Goal: Task Accomplishment & Management: Manage account settings

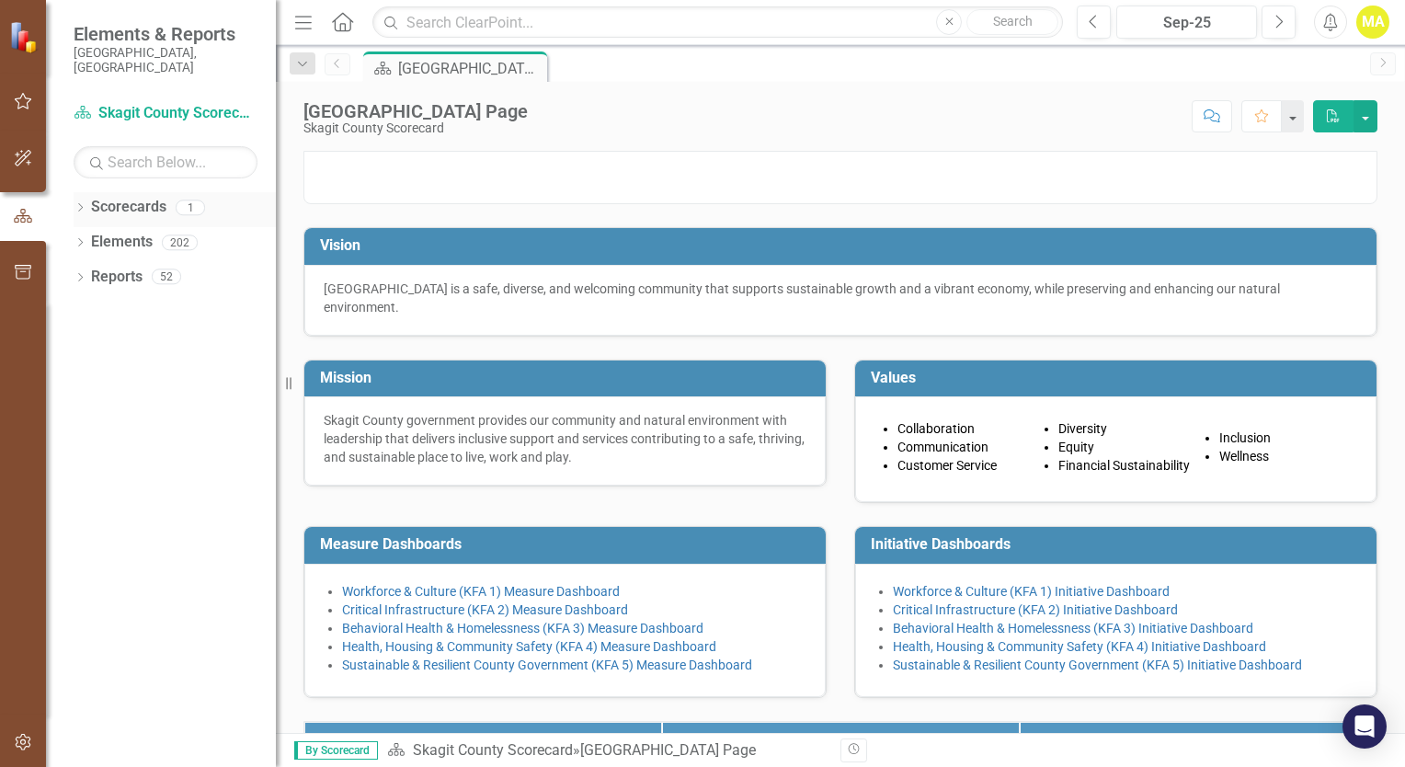
click at [160, 197] on link "Scorecards" at bounding box center [128, 207] width 75 height 21
click at [141, 197] on link "Scorecards" at bounding box center [128, 207] width 75 height 21
click at [186, 200] on div "1" at bounding box center [190, 208] width 29 height 16
click at [145, 200] on link "Scorecards" at bounding box center [128, 207] width 75 height 21
click at [200, 103] on link "Scorecard Skagit County Scorecard" at bounding box center [166, 113] width 184 height 21
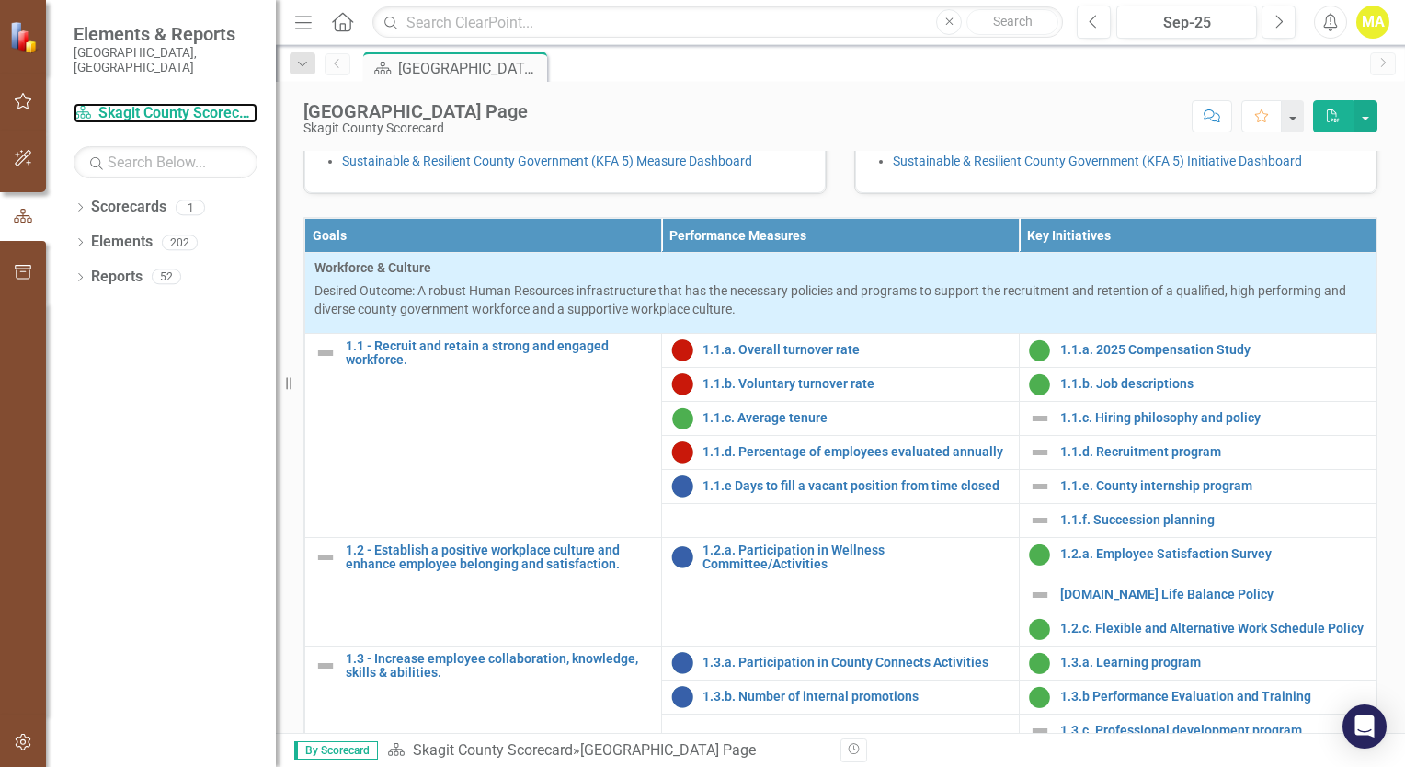
scroll to position [781, 0]
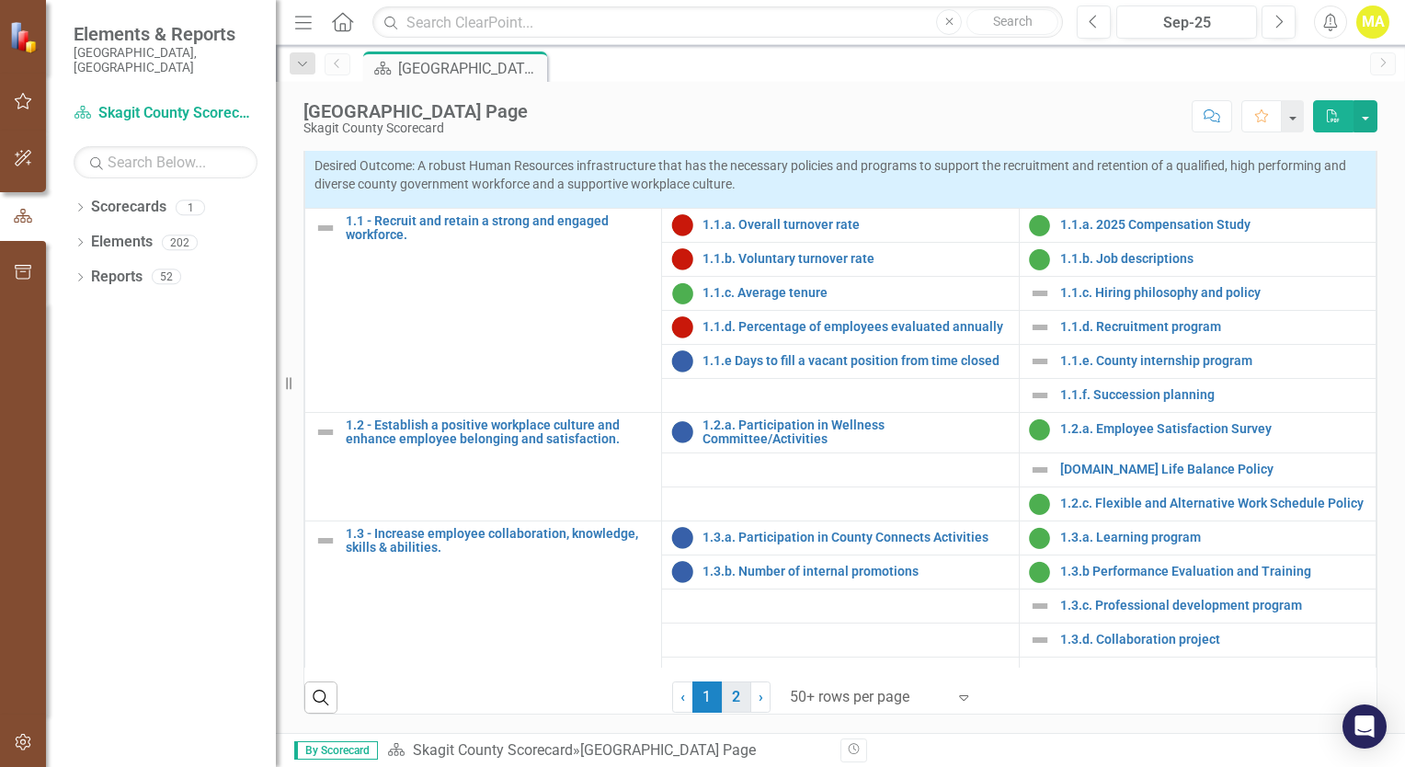
click at [728, 701] on link "2" at bounding box center [736, 696] width 29 height 31
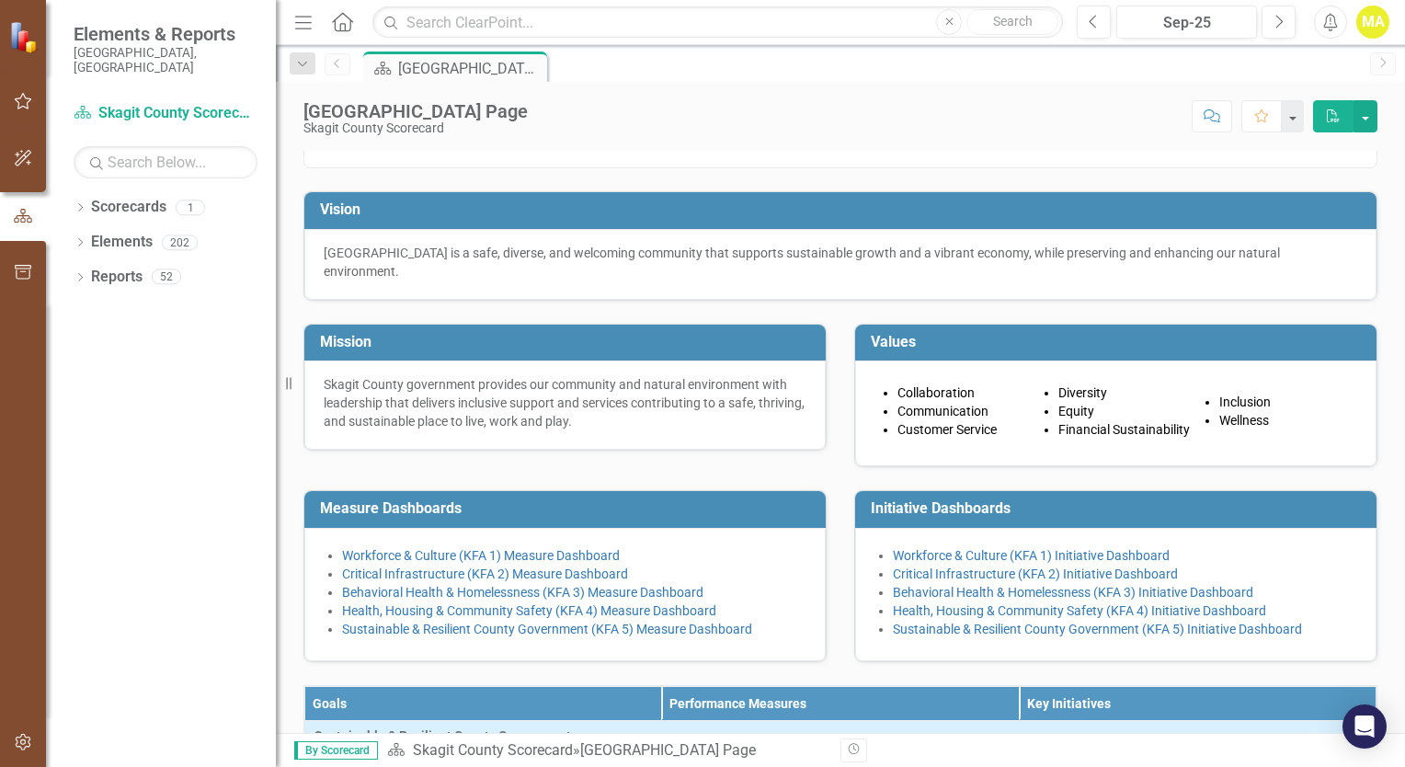
scroll to position [0, 0]
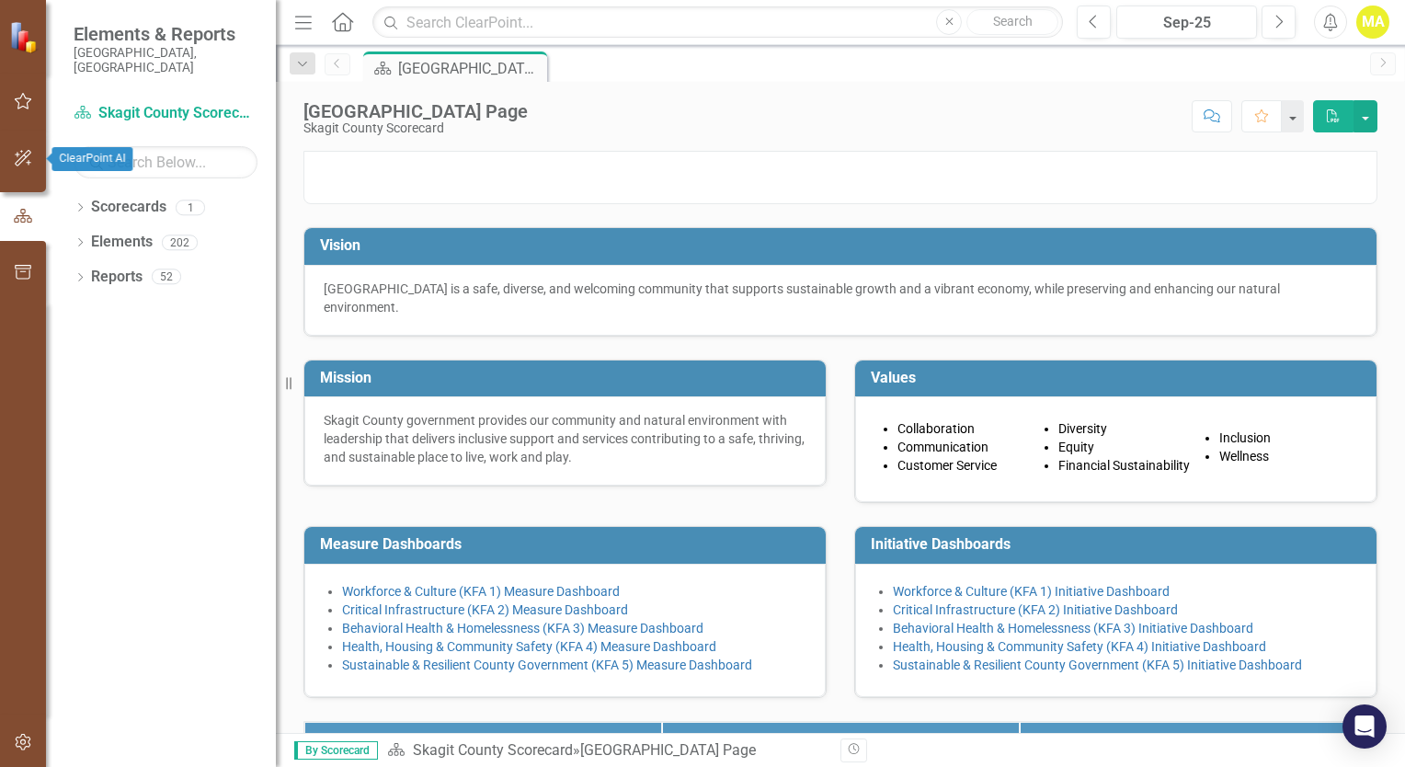
click at [26, 153] on icon "button" at bounding box center [23, 158] width 17 height 17
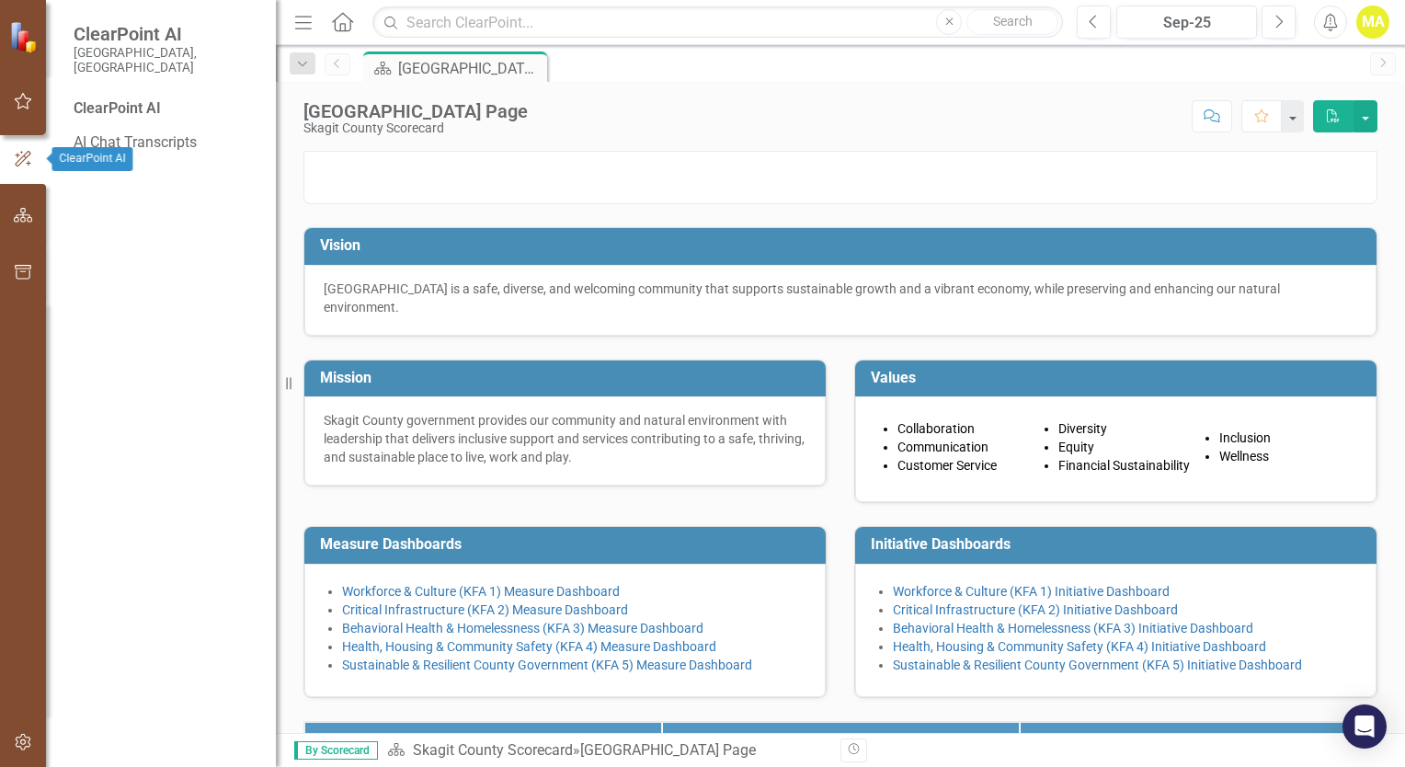
click at [40, 105] on button "button" at bounding box center [23, 102] width 41 height 39
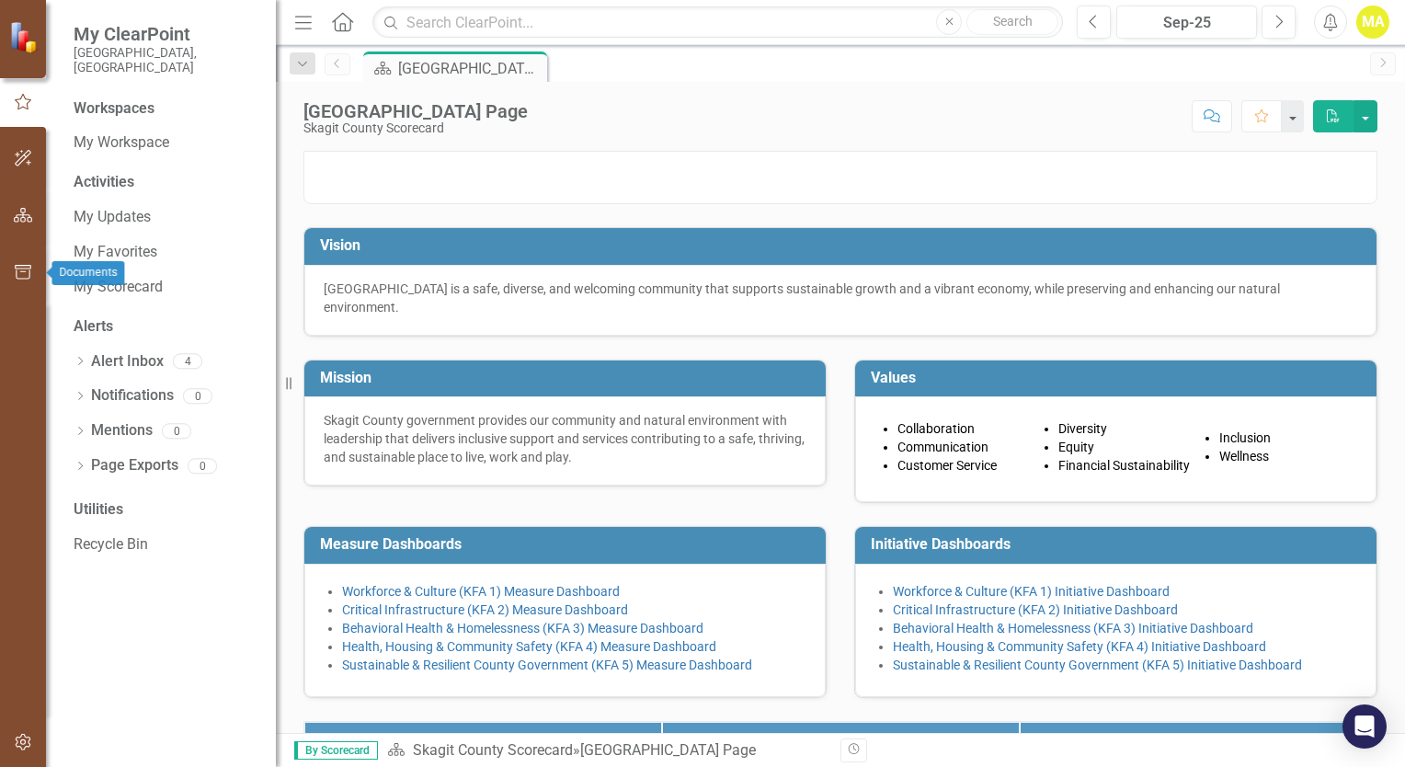
click at [18, 281] on button "button" at bounding box center [23, 273] width 41 height 39
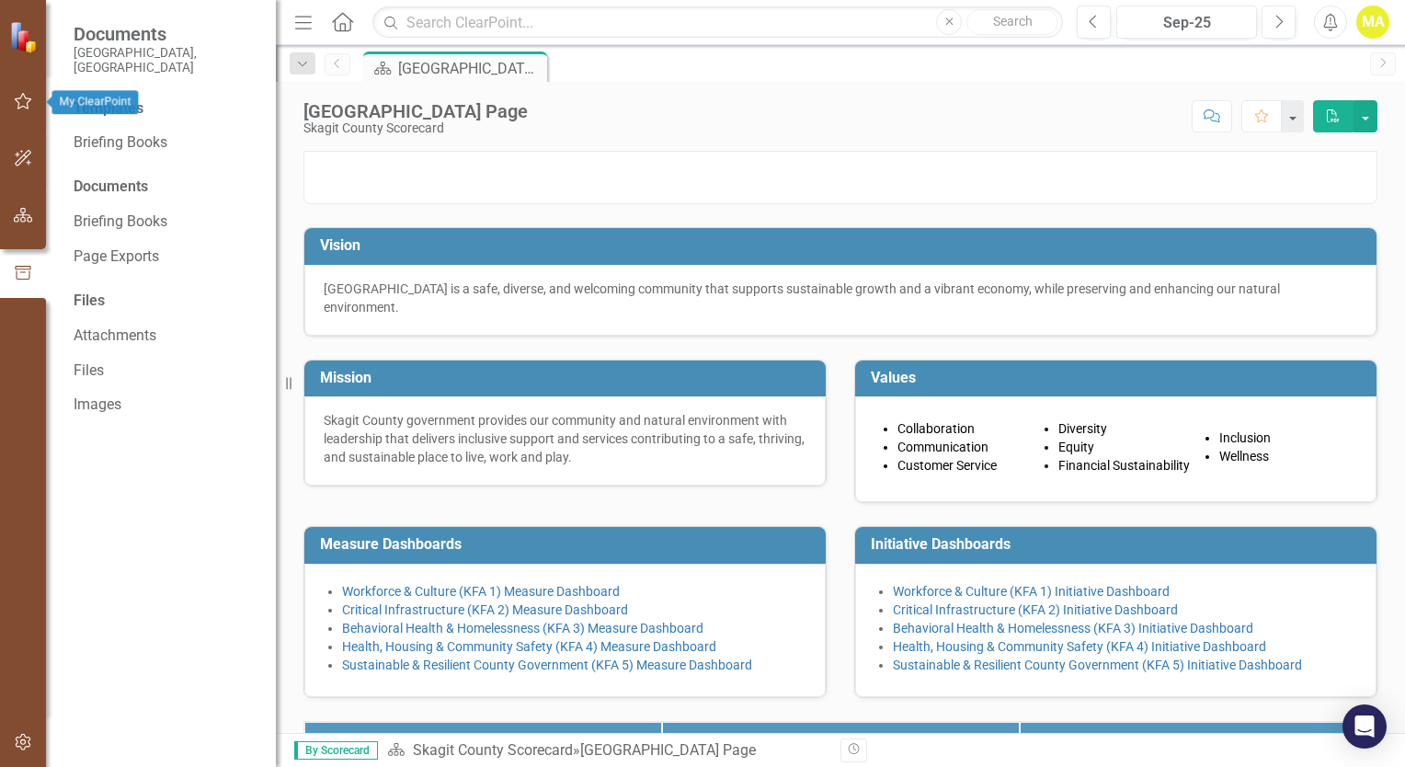
click at [20, 101] on icon "button" at bounding box center [23, 101] width 19 height 15
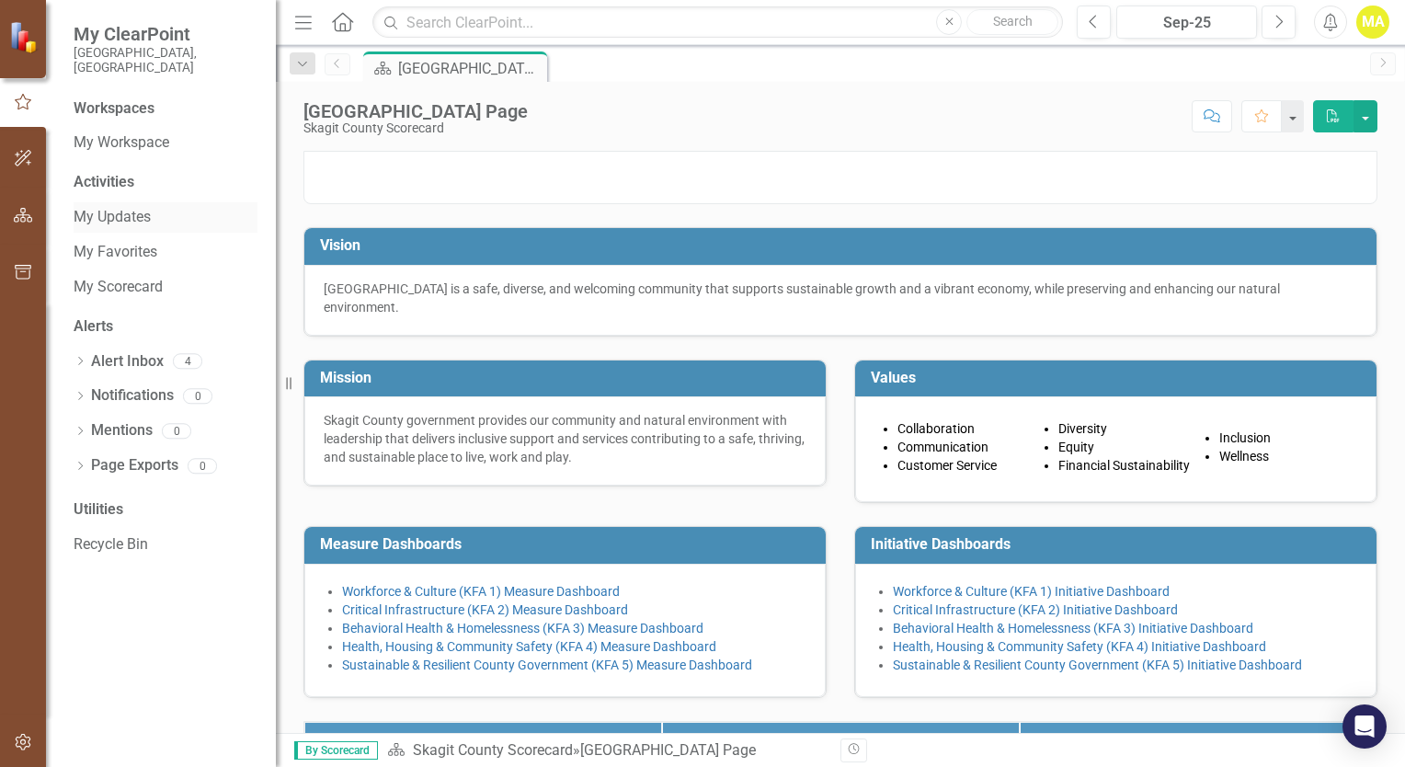
click at [159, 207] on link "My Updates" at bounding box center [166, 217] width 184 height 21
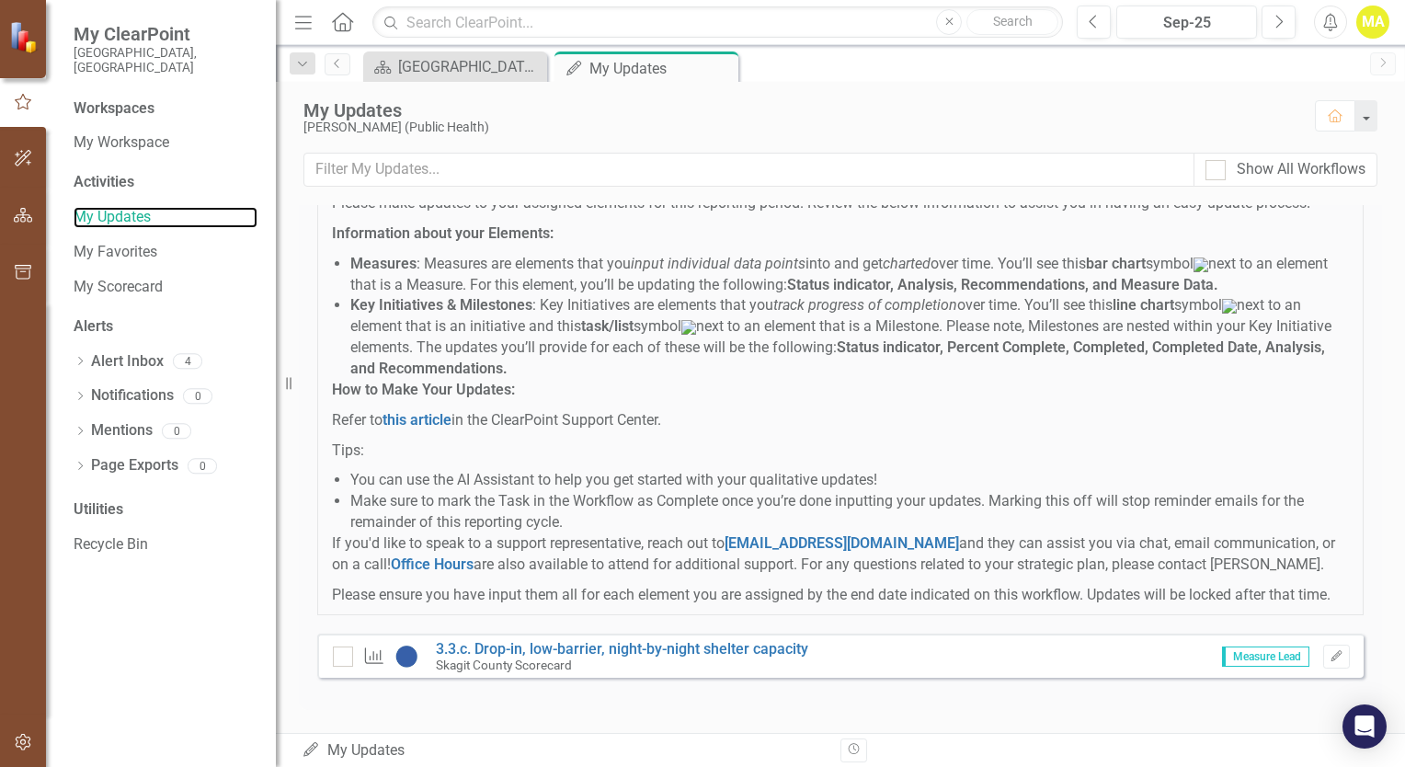
scroll to position [140, 0]
click at [343, 656] on input "checkbox" at bounding box center [339, 652] width 12 height 12
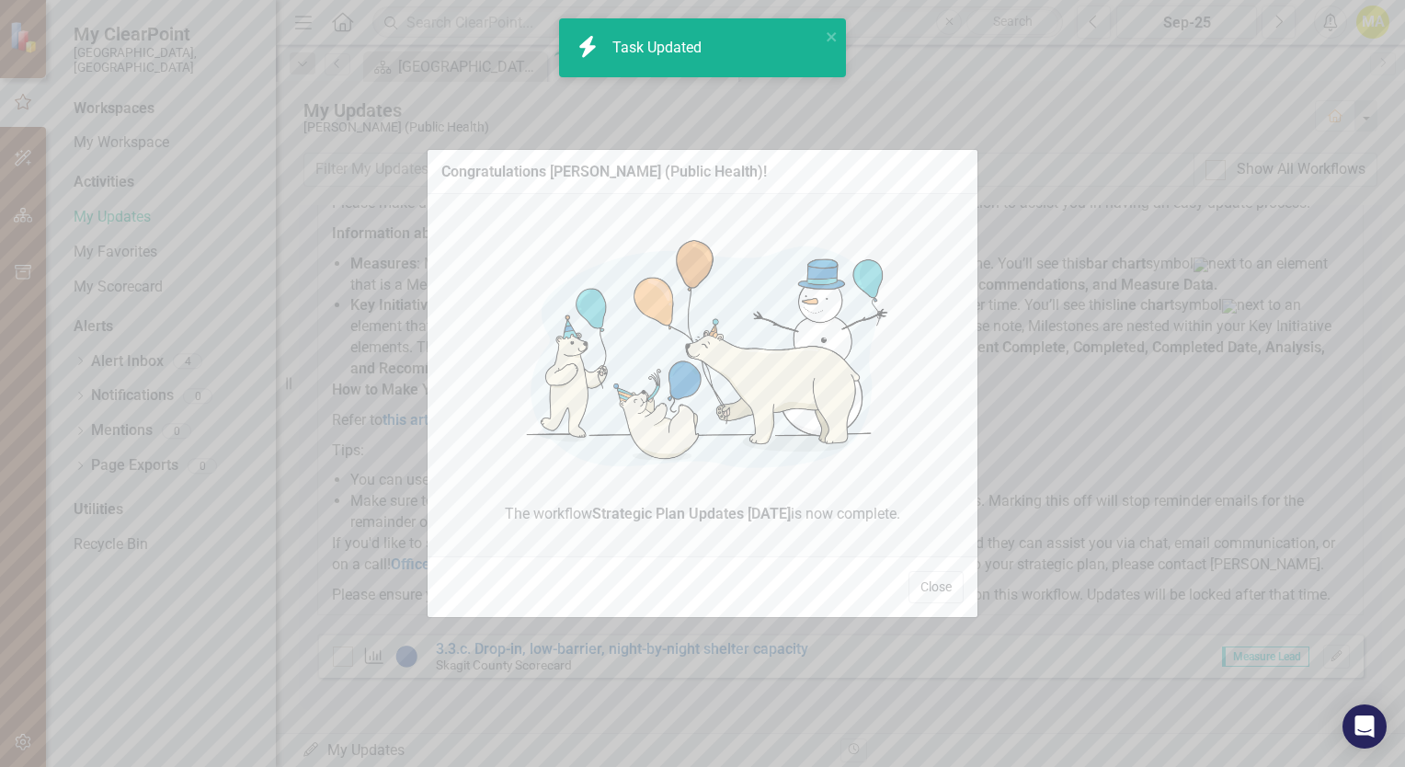
checkbox input "true"
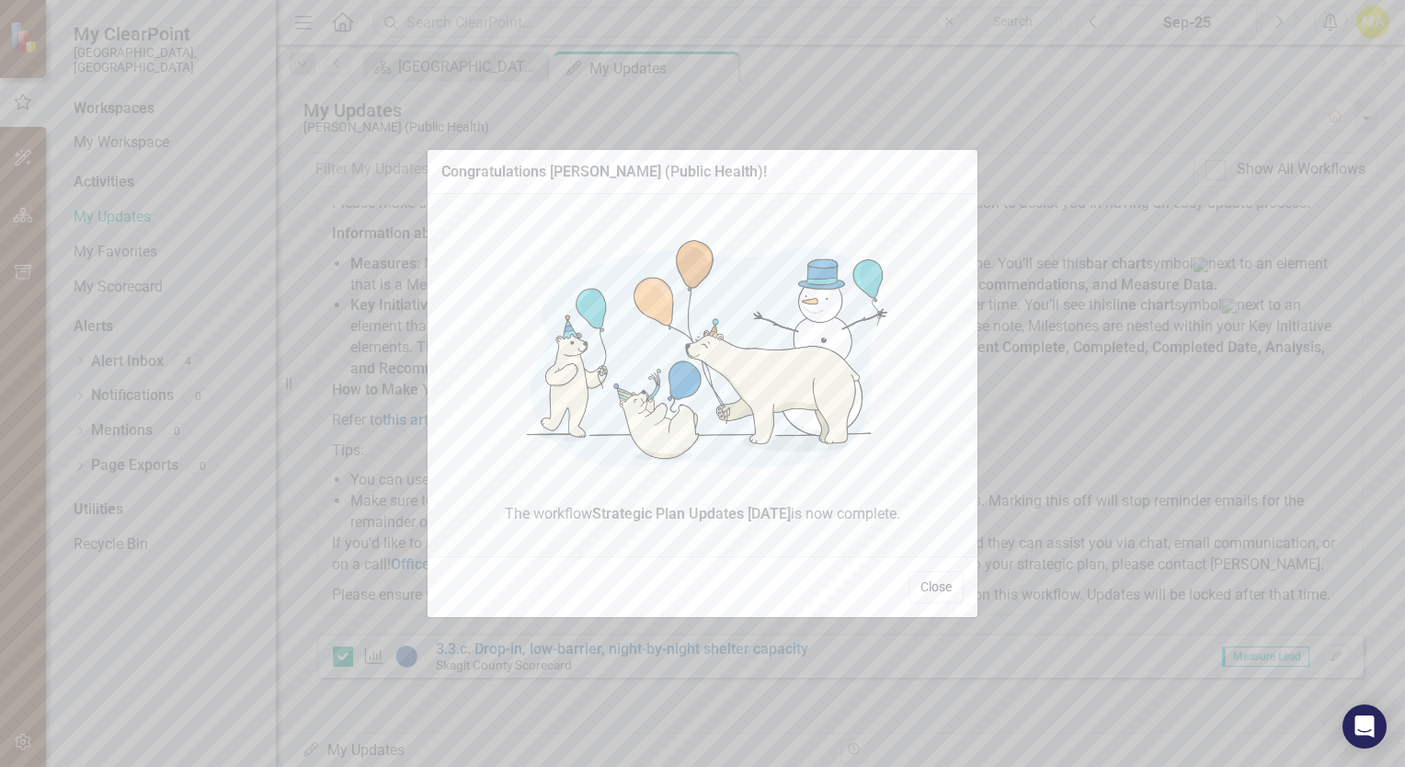
click at [929, 598] on button "Close" at bounding box center [935, 587] width 55 height 32
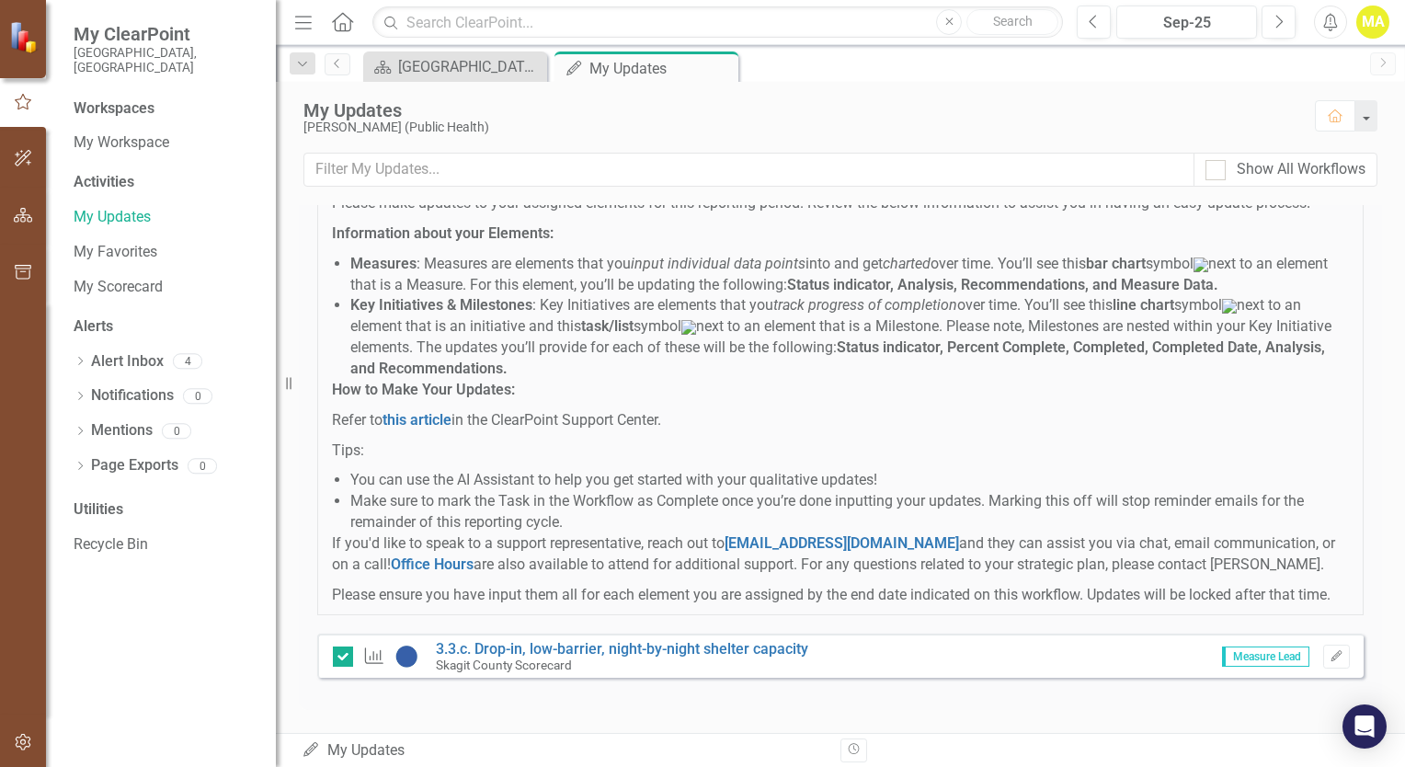
click at [859, 649] on div "Performance Measure 3.3.c. Drop-in, low-barrier, night-by-night shelter capacit…" at bounding box center [840, 655] width 1046 height 44
click at [738, 649] on link "3.3.c. Drop-in, low-barrier, night-by-night shelter capacity" at bounding box center [622, 648] width 372 height 17
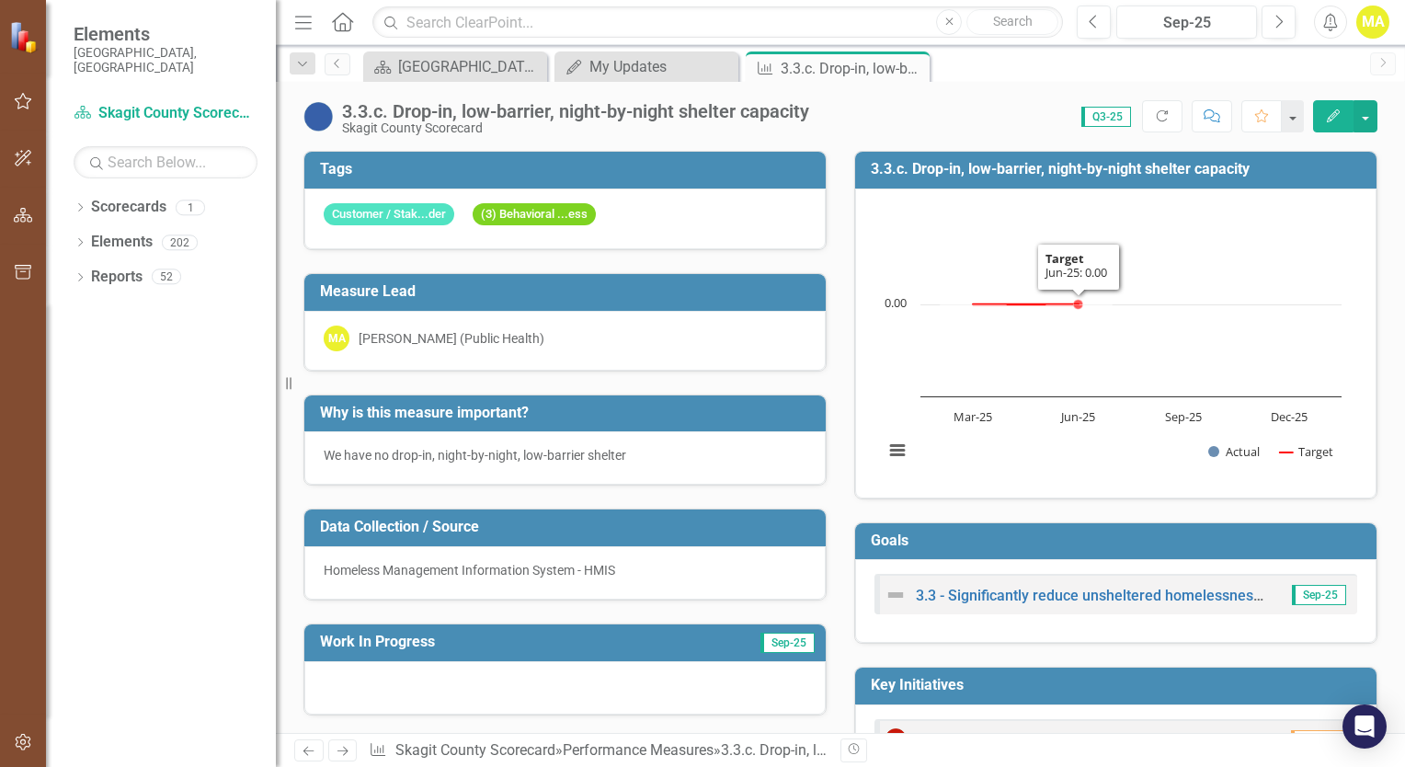
click at [1179, 408] on text "Sep-25" at bounding box center [1183, 416] width 37 height 17
click at [603, 76] on div "My Updates" at bounding box center [649, 66] width 121 height 23
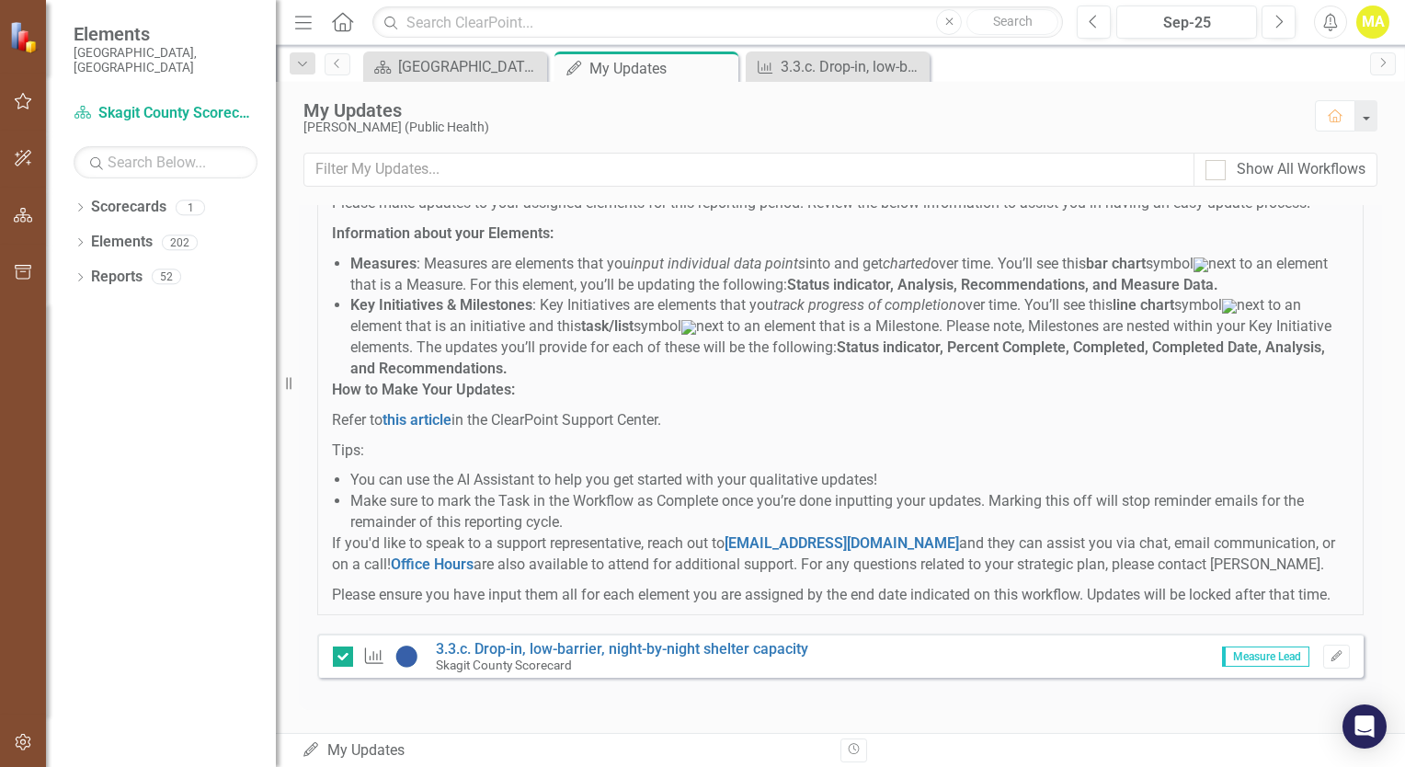
scroll to position [140, 0]
click at [701, 660] on div "Skagit County Scorecard" at bounding box center [622, 664] width 372 height 17
click at [731, 634] on div "Instructions Please make updates to your assigned elements for this reporting p…" at bounding box center [840, 427] width 1046 height 547
click at [1323, 664] on button "Edit" at bounding box center [1336, 656] width 27 height 24
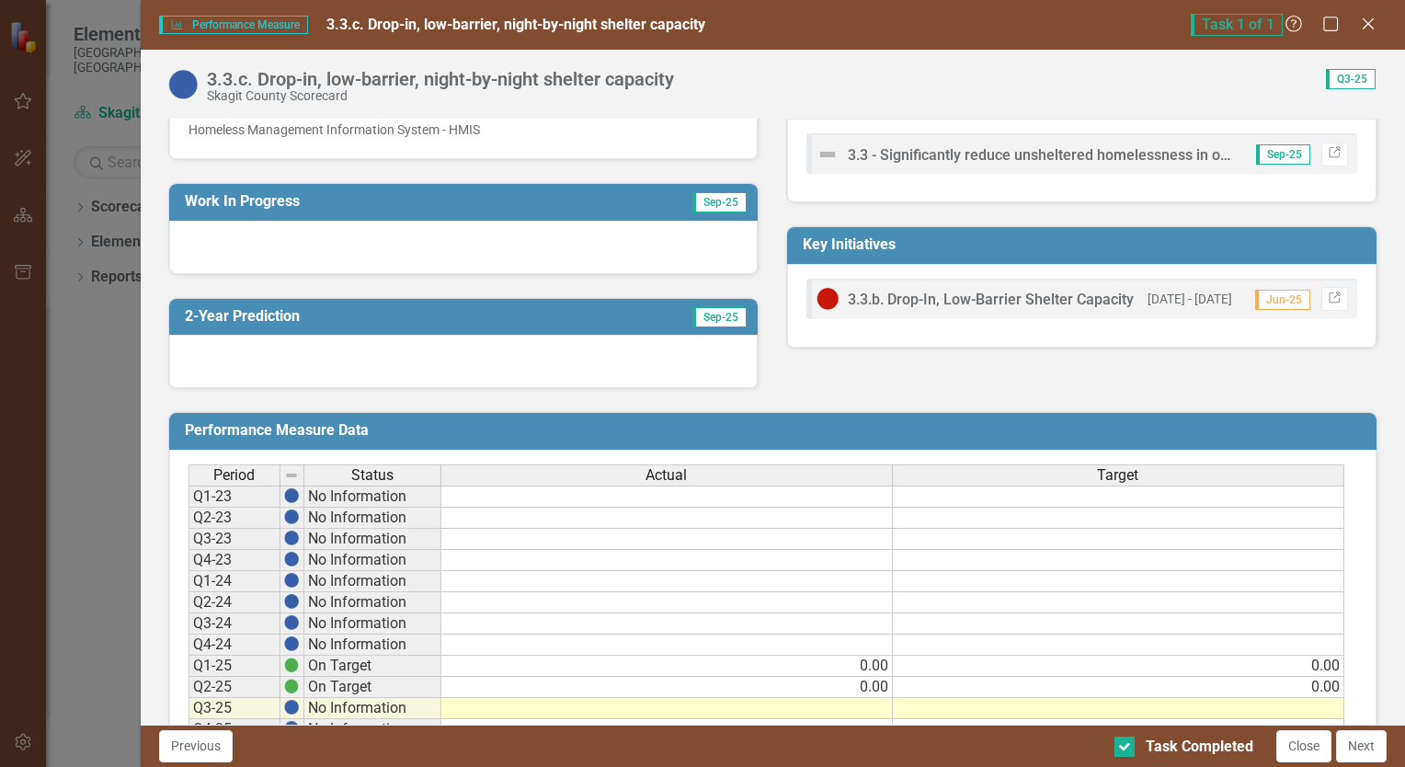
scroll to position [460, 0]
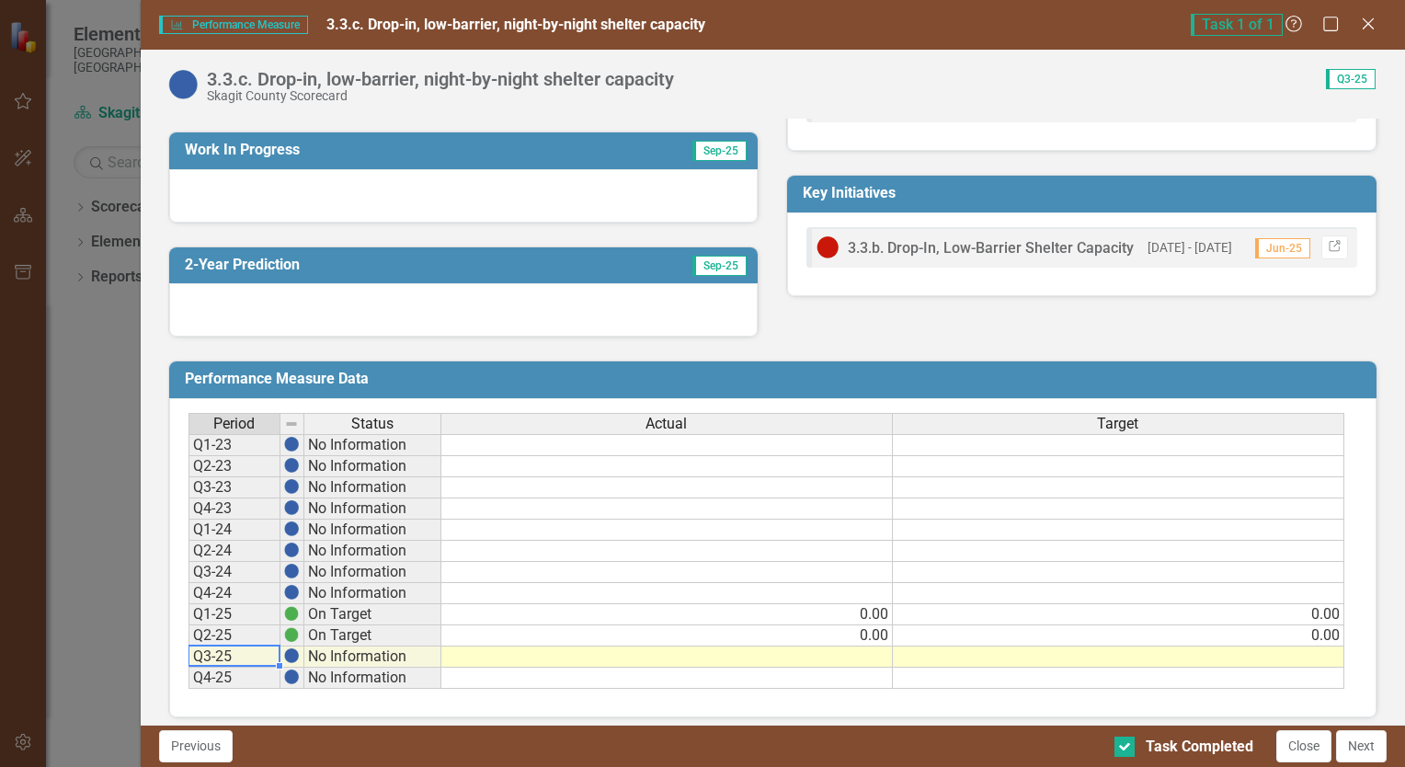
click at [190, 656] on td "Q3-25" at bounding box center [234, 656] width 92 height 21
click at [206, 655] on td "Q3-25" at bounding box center [234, 656] width 92 height 21
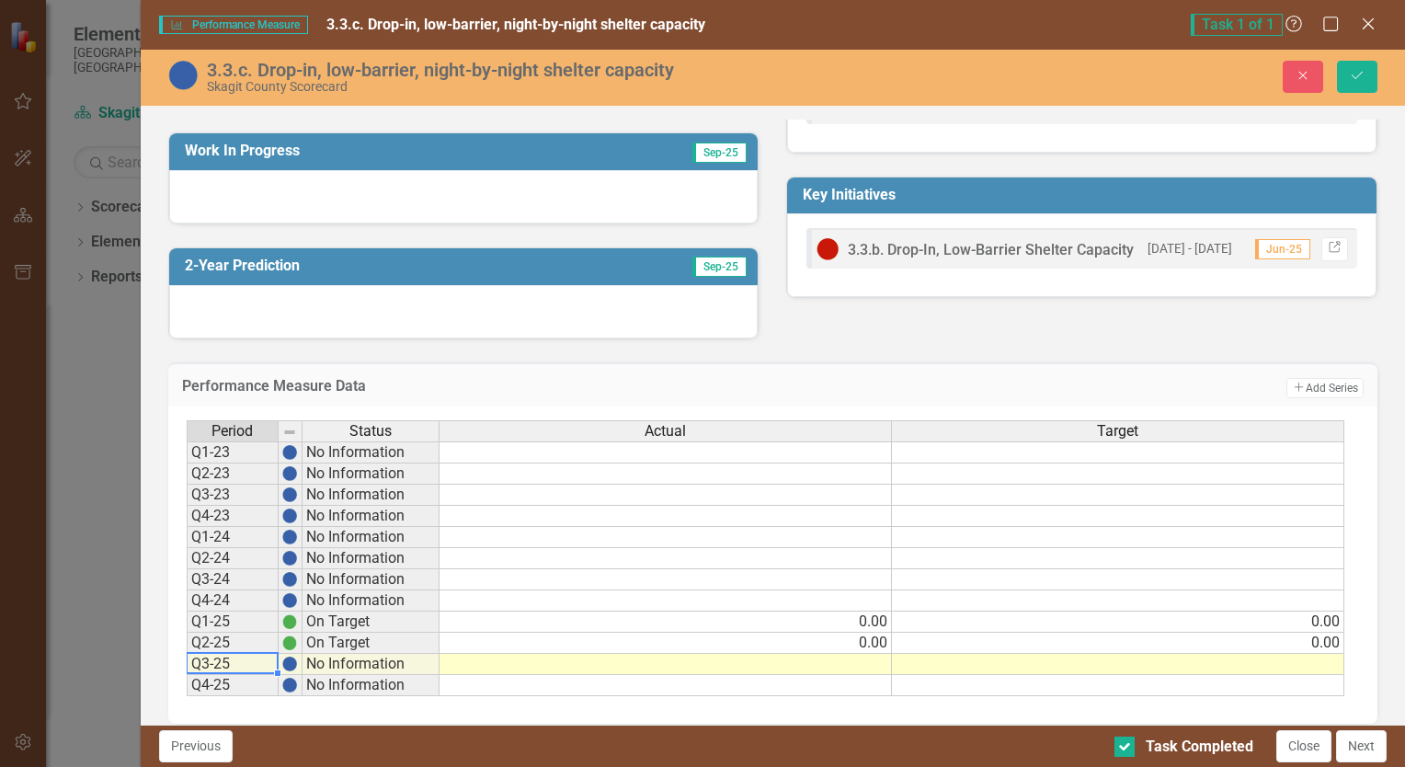
click at [187, 647] on div "Period Status Actual Target Q1-23 No Information Q2-23 No Information Q3-23 No …" at bounding box center [187, 558] width 0 height 276
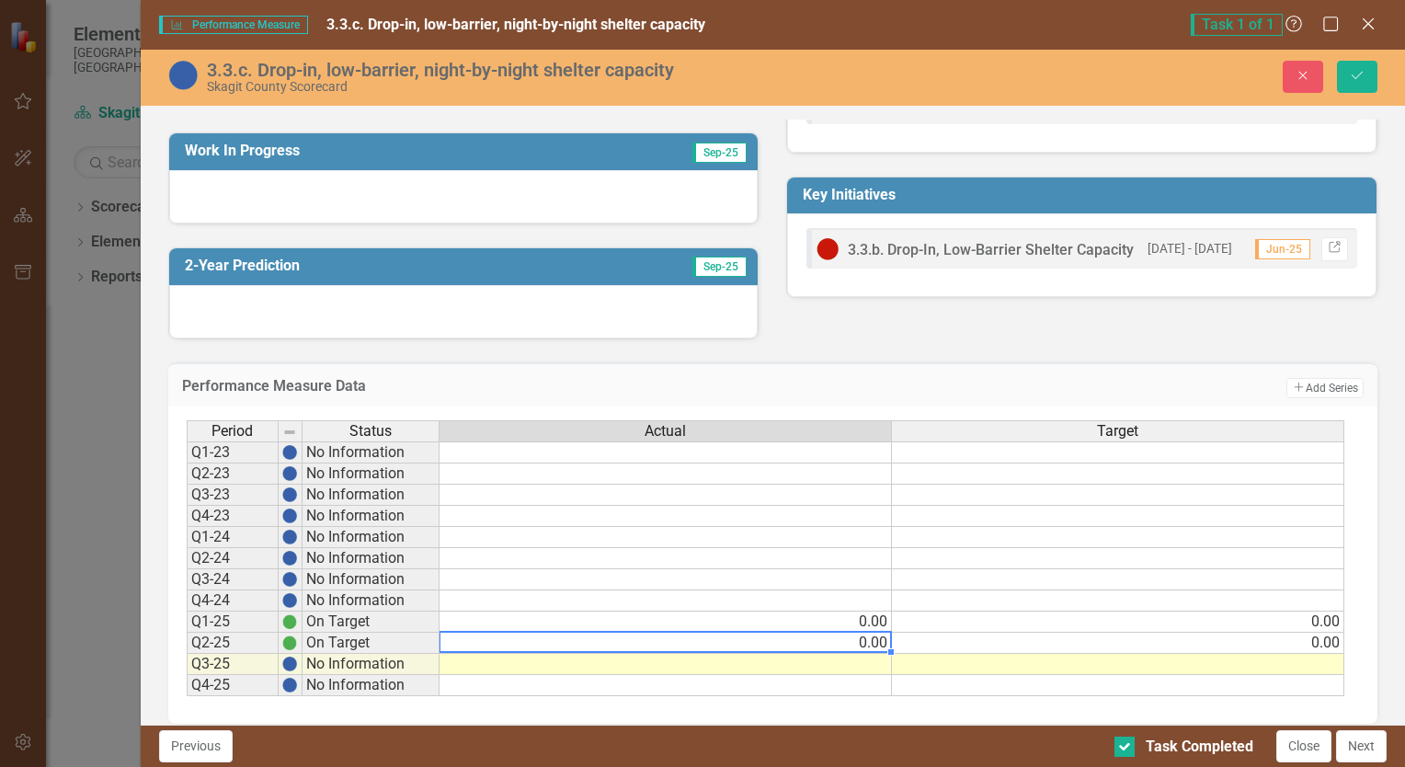
click at [658, 667] on td at bounding box center [665, 664] width 452 height 21
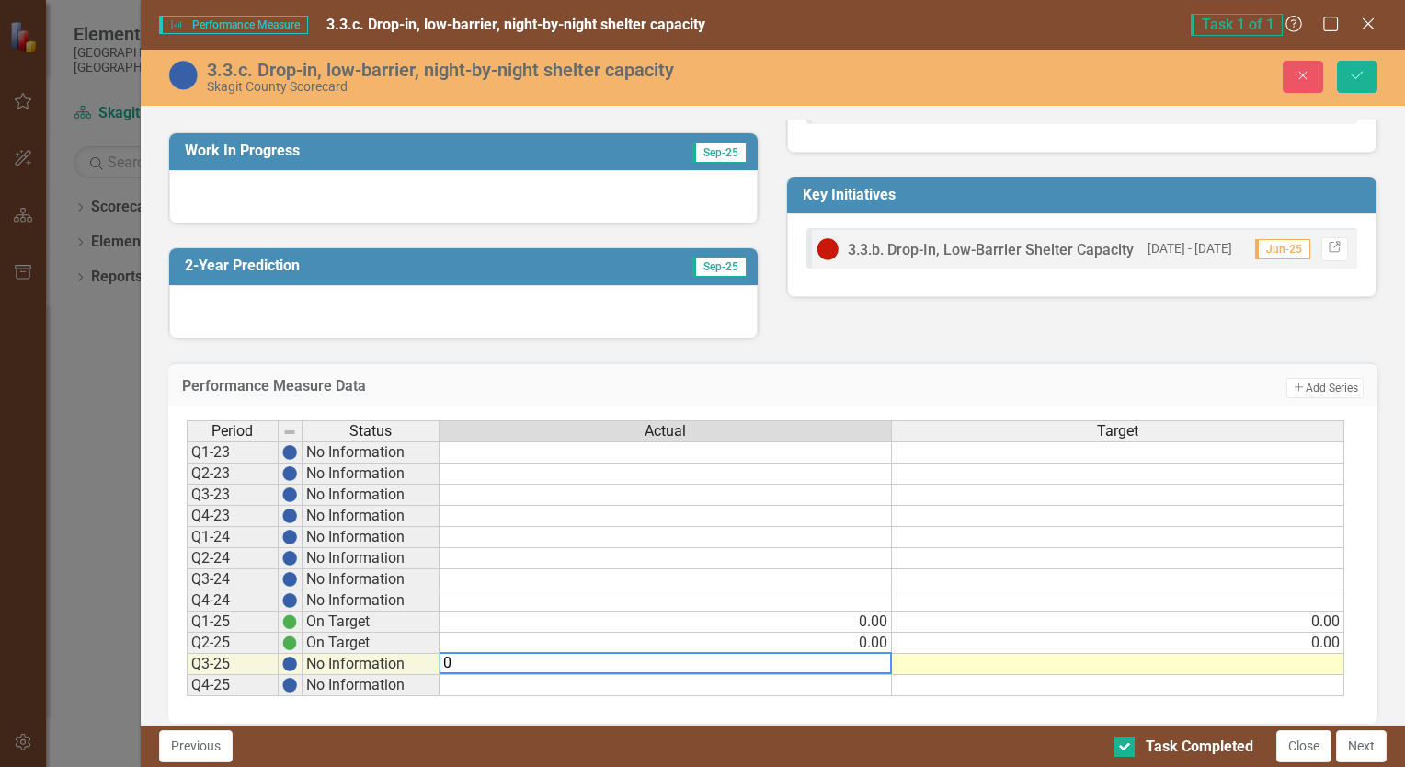
type textarea "0"
click at [1136, 666] on td at bounding box center [1118, 664] width 452 height 21
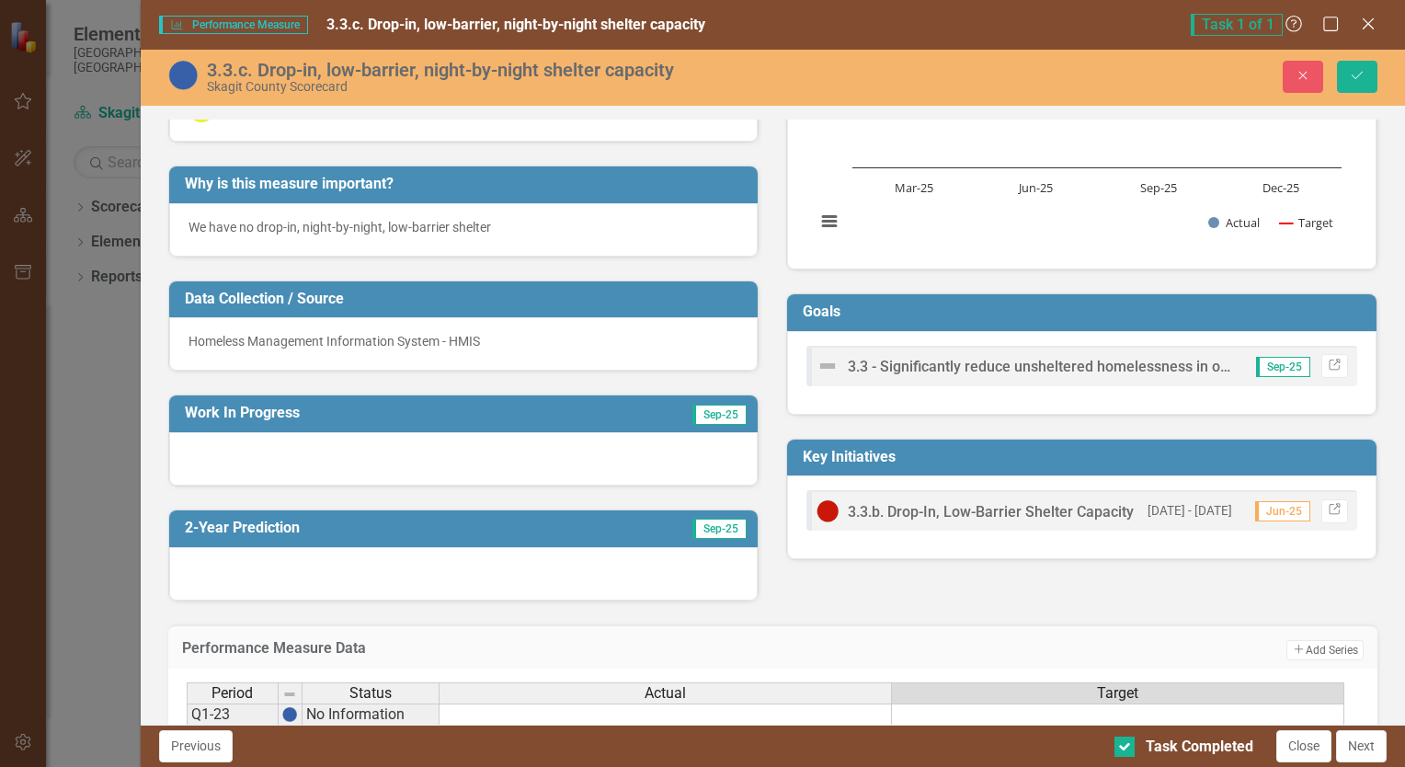
scroll to position [35, 0]
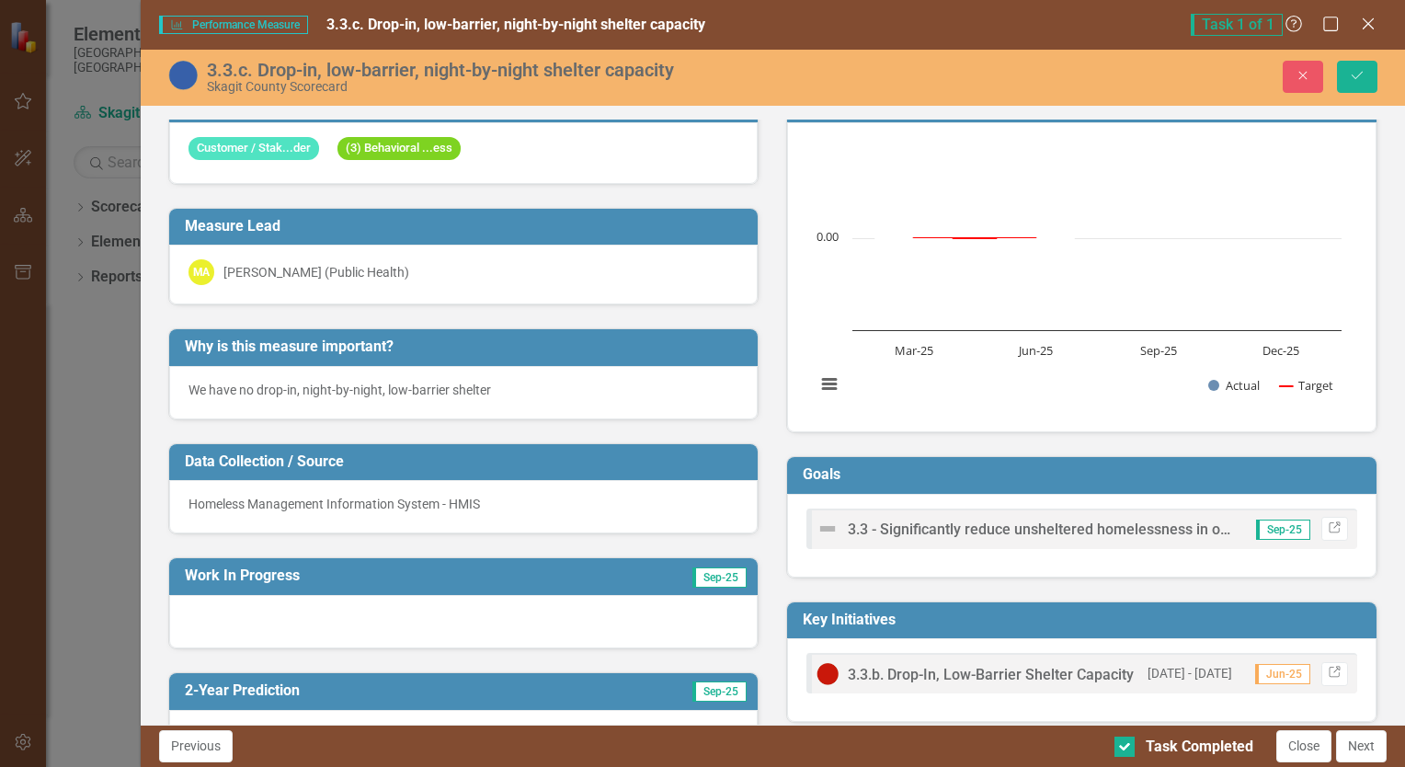
type textarea "0"
click at [967, 674] on span "3.3.b. Drop-In, Low-Barrier Shelter Capacity" at bounding box center [991, 674] width 286 height 17
click at [1148, 528] on span "3.3 - Significantly reduce unsheltered homelessness in our community and provid…" at bounding box center [1280, 528] width 864 height 17
click at [1328, 524] on icon "Link" at bounding box center [1335, 528] width 14 height 11
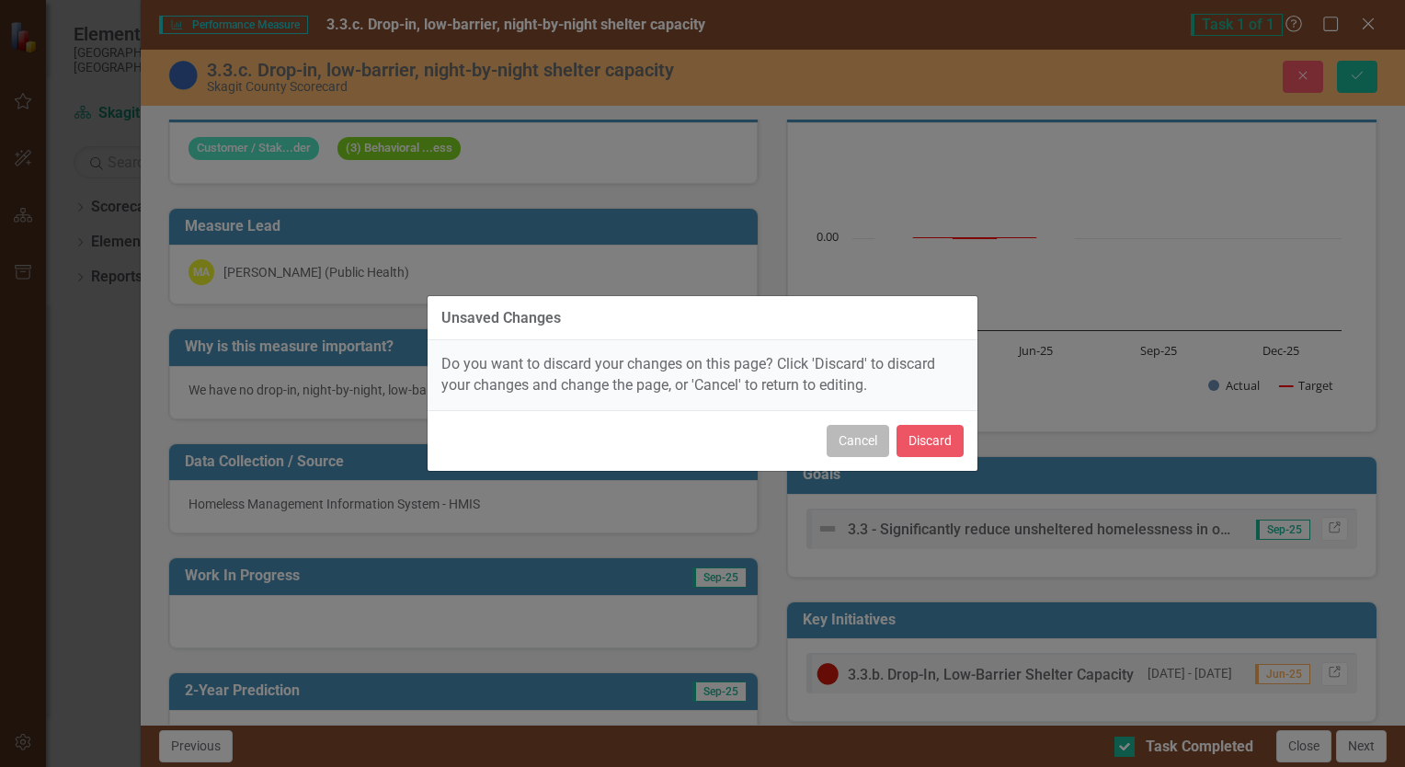
click at [874, 436] on button "Cancel" at bounding box center [858, 441] width 63 height 32
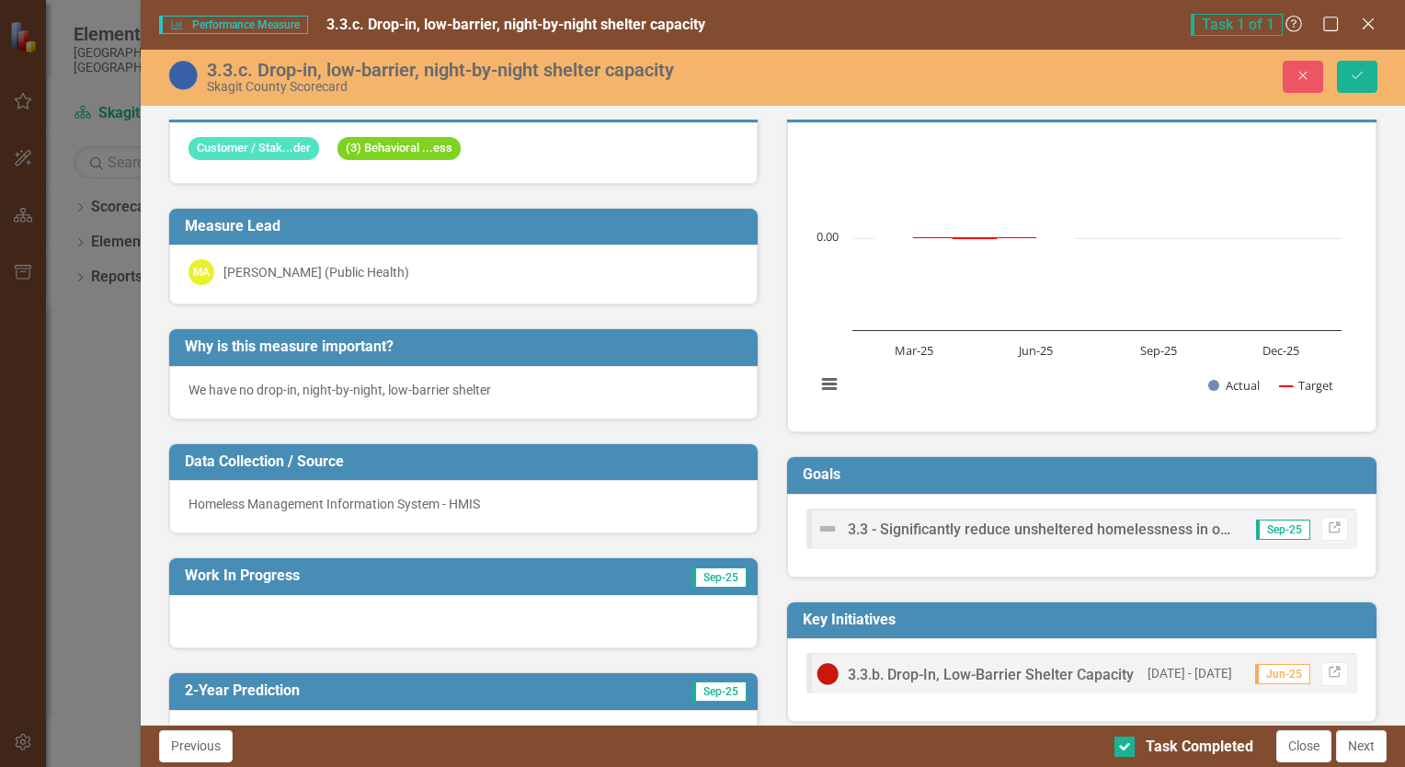
click at [927, 466] on h3 "Goals" at bounding box center [1085, 474] width 565 height 17
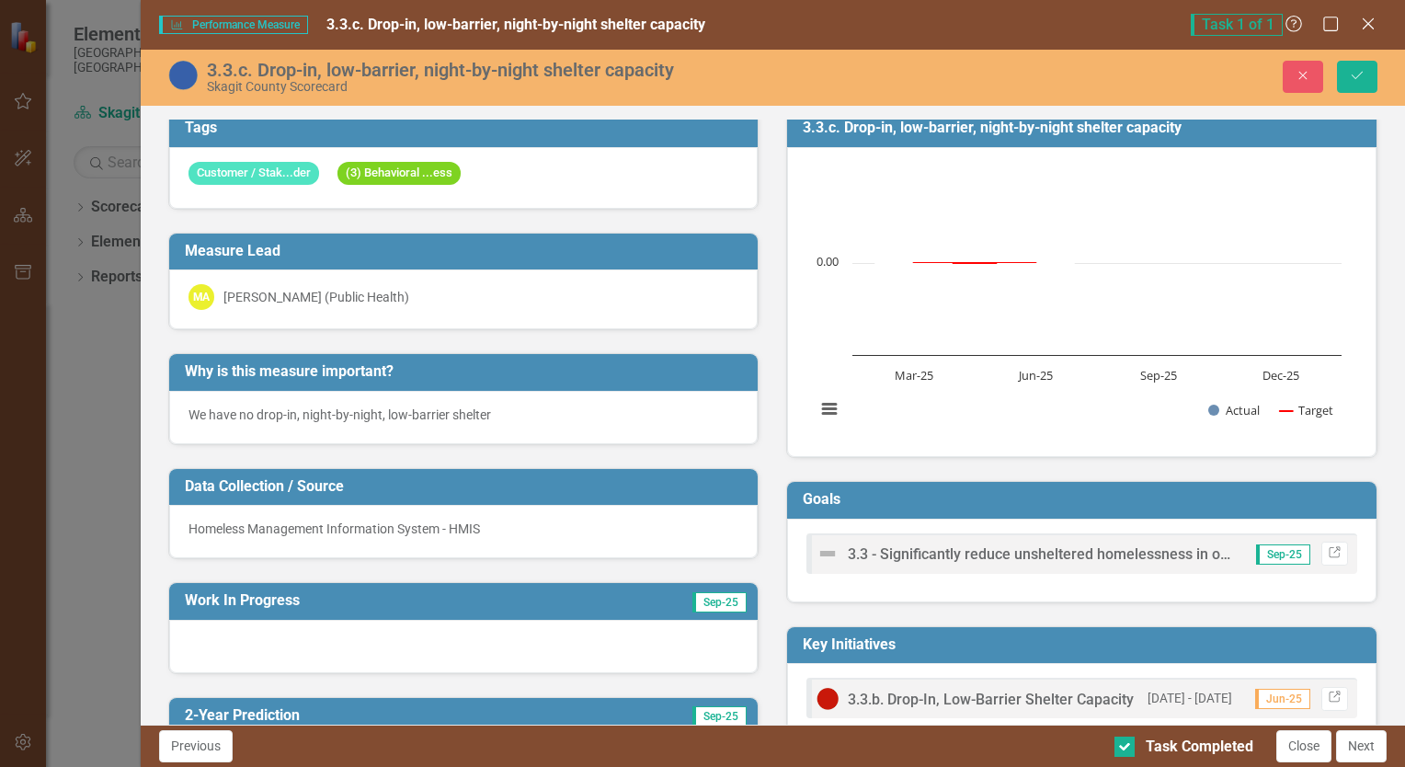
scroll to position [0, 0]
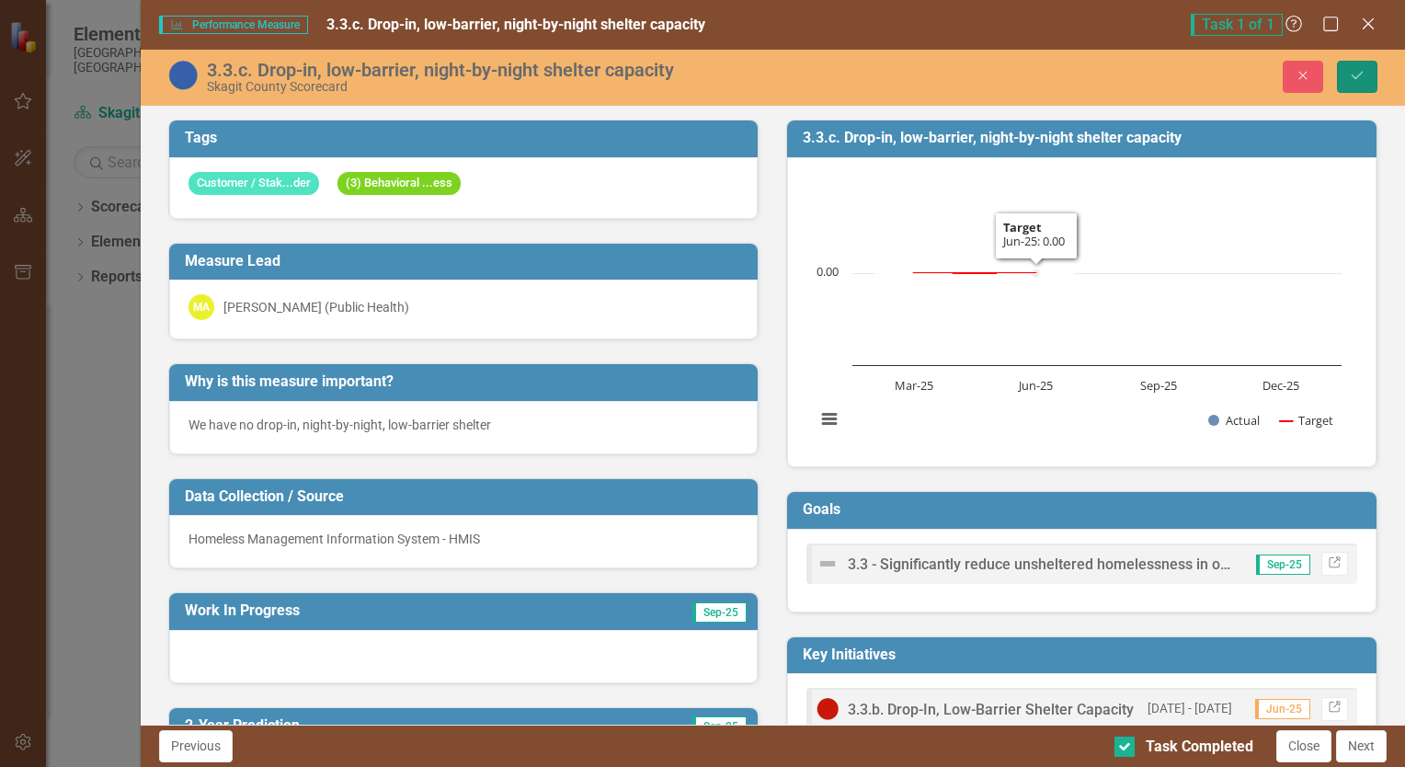
click at [1363, 74] on icon "Save" at bounding box center [1357, 75] width 17 height 13
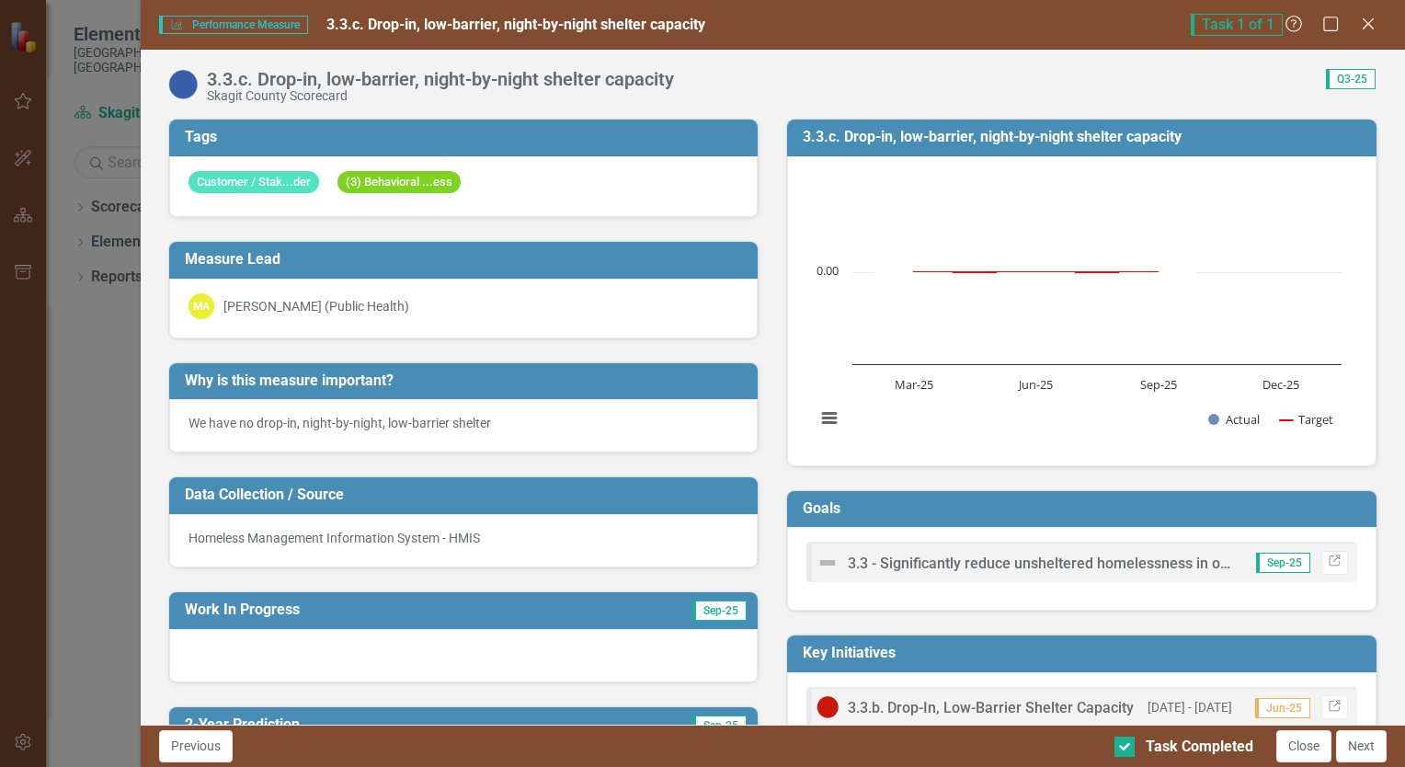
click at [514, 414] on p "We have no drop-in, night-by-night, low-barrier shelter" at bounding box center [463, 423] width 551 height 18
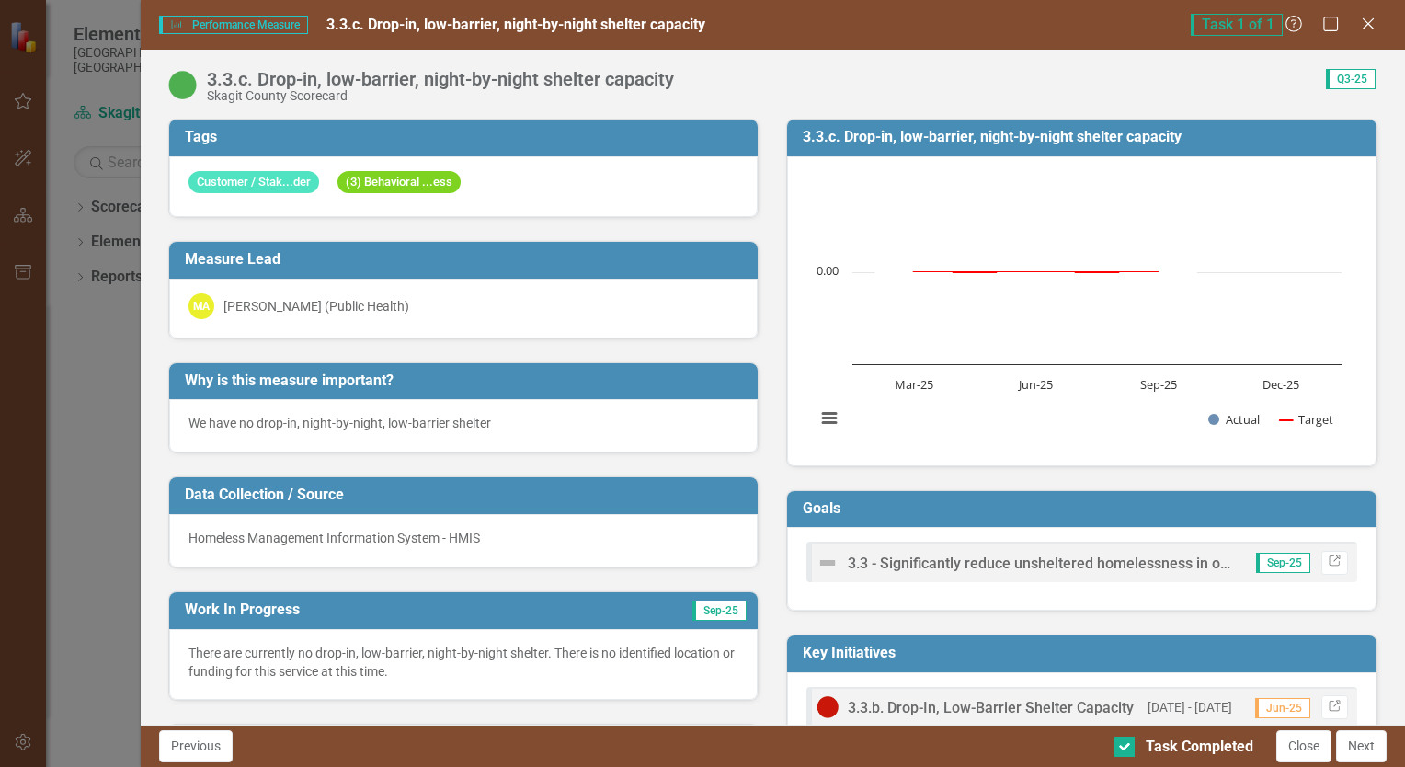
click at [553, 392] on td "Why is this measure important?" at bounding box center [467, 383] width 565 height 30
click at [467, 406] on div "We have no drop-in, night-by-night, low-barrier shelter" at bounding box center [463, 425] width 589 height 53
click at [504, 417] on p "We have no drop-in, night-by-night, low-barrier shelter" at bounding box center [463, 423] width 551 height 18
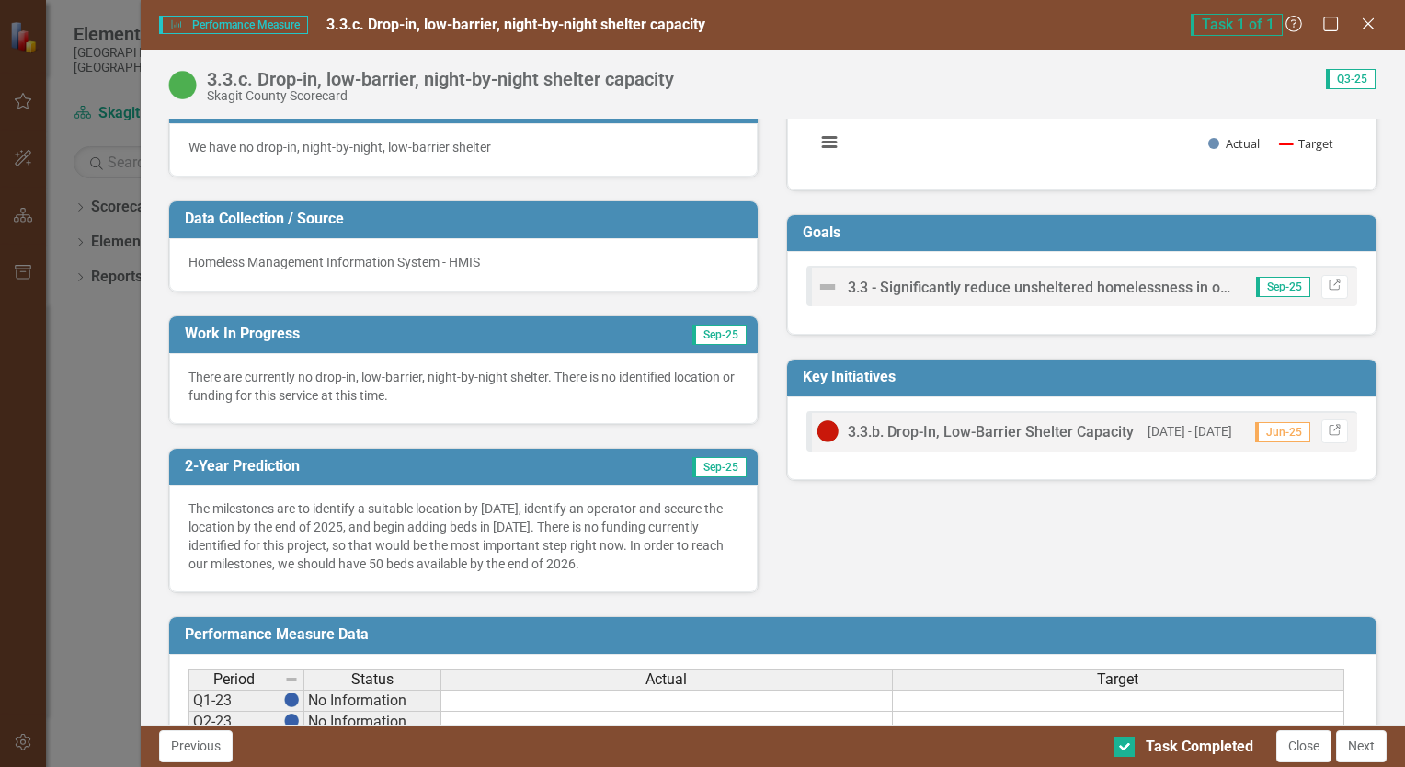
scroll to position [368, 0]
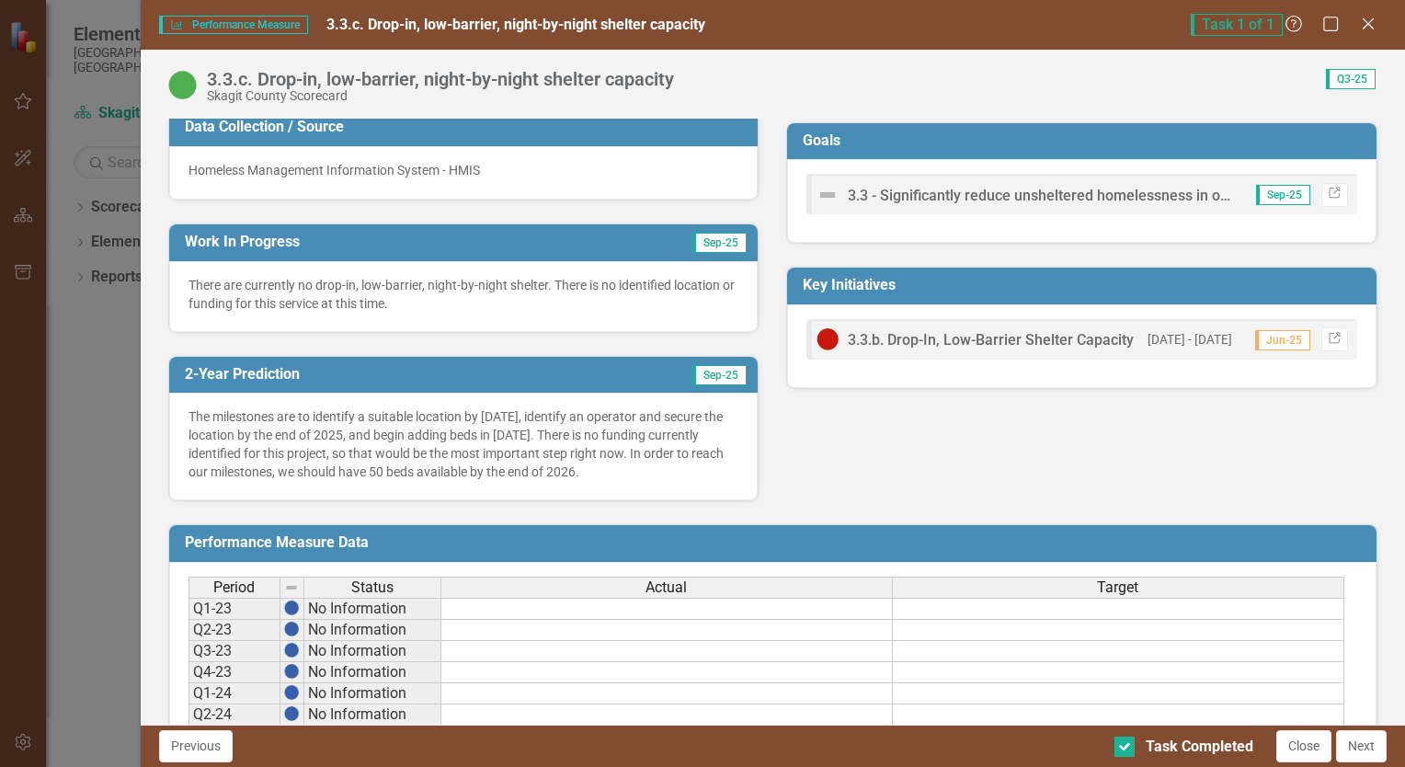
click at [697, 375] on span "Sep-25" at bounding box center [719, 375] width 54 height 20
click at [553, 372] on h3 "2-Year Prediction" at bounding box center [374, 374] width 379 height 17
click at [547, 464] on p "The milestones are to identify a suitable location by [DATE], identify an opera…" at bounding box center [463, 444] width 551 height 74
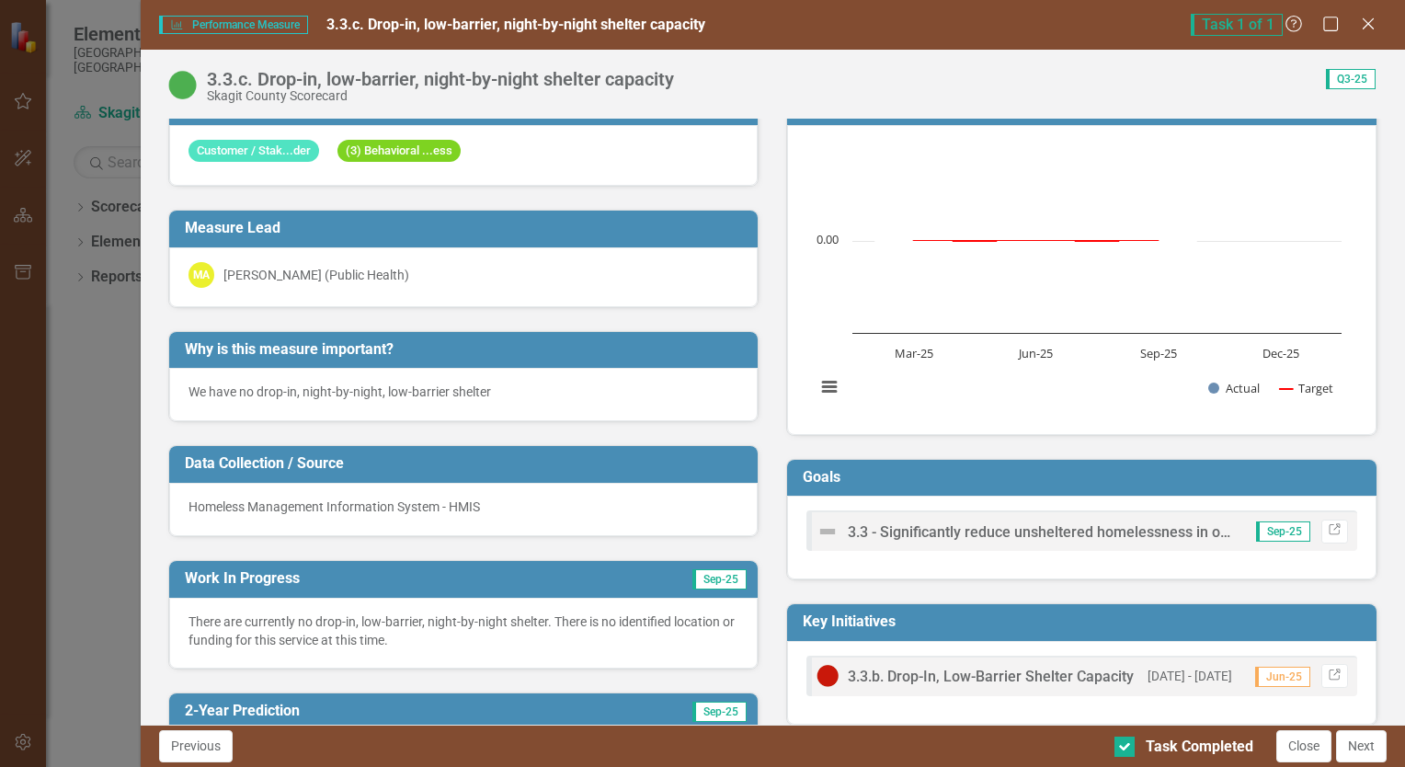
scroll to position [0, 0]
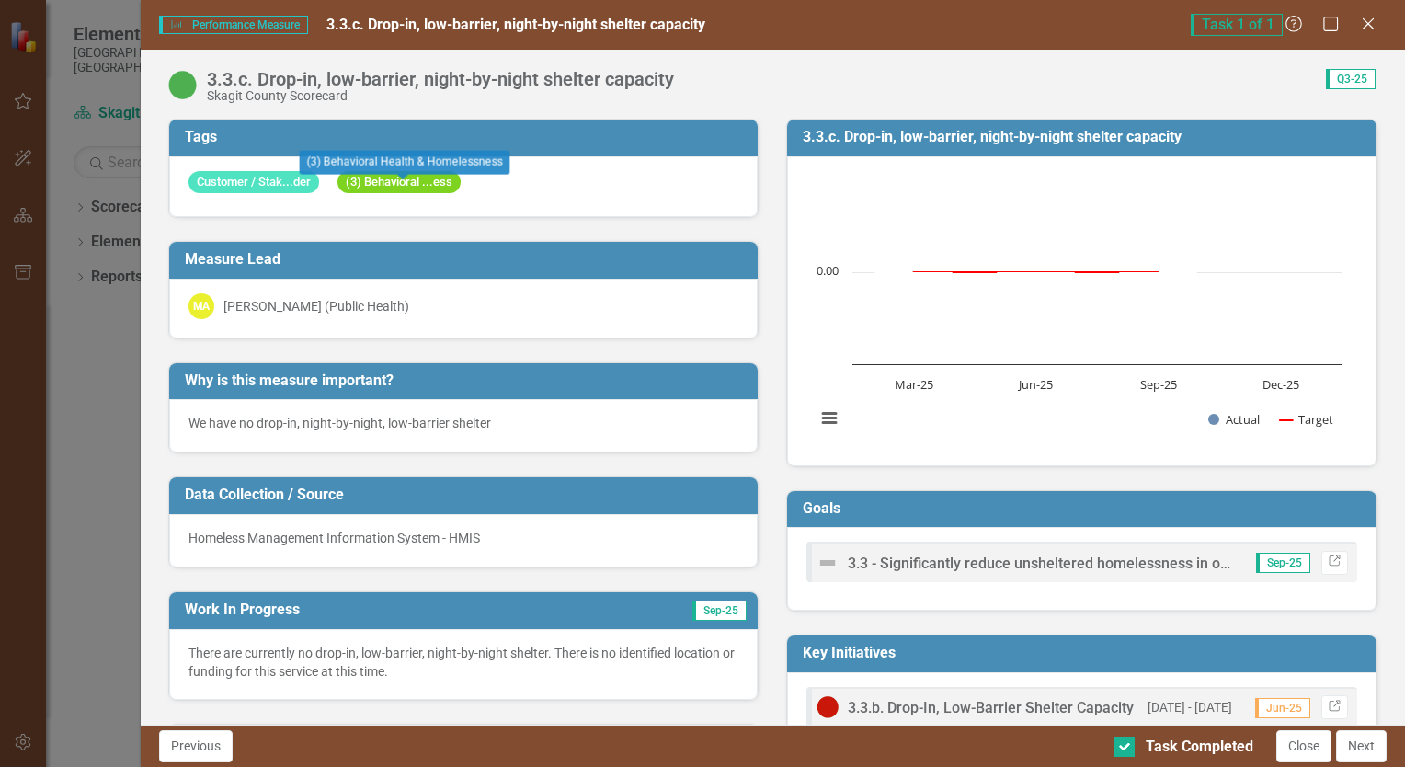
click at [445, 186] on span "(3) Behavioral ...ess" at bounding box center [398, 182] width 123 height 23
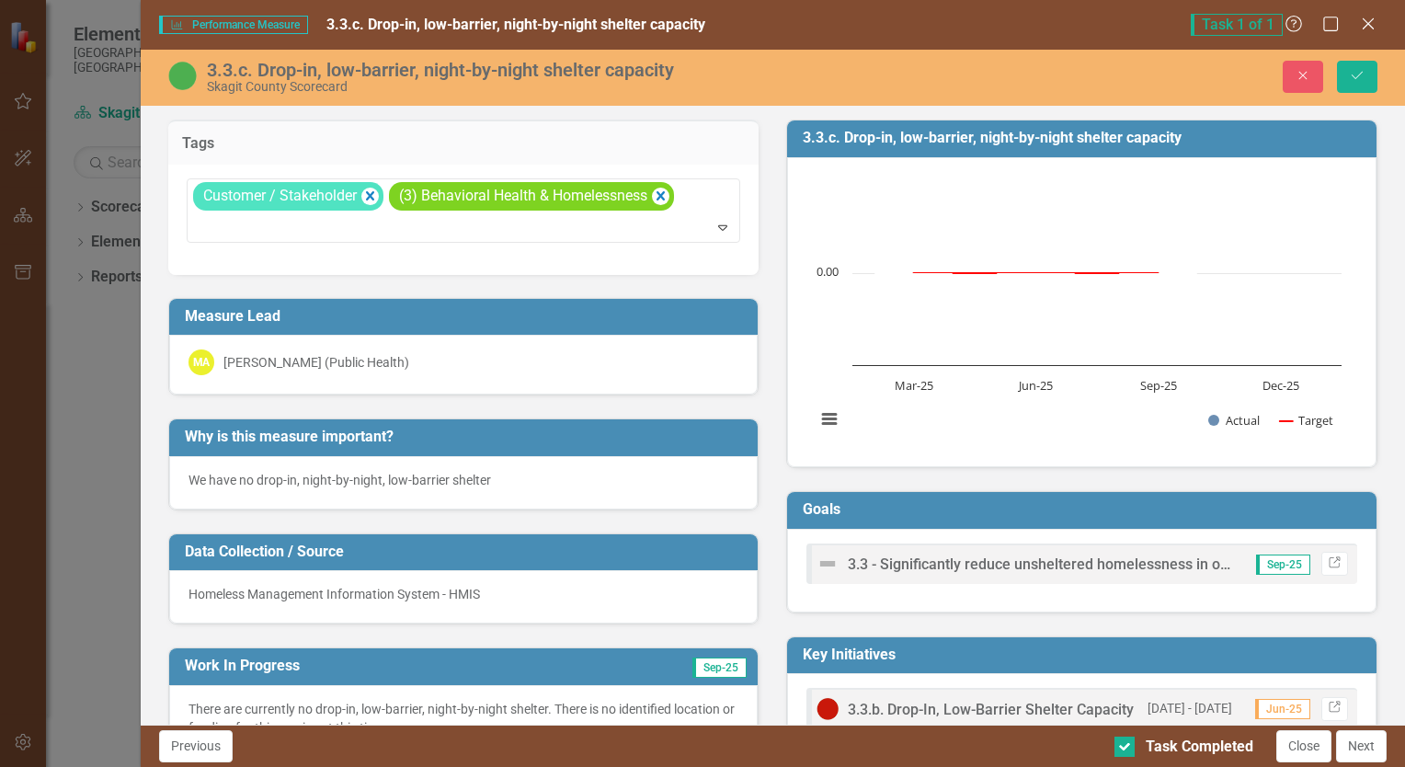
click at [508, 489] on div "We have no drop-in, night-by-night, low-barrier shelter" at bounding box center [463, 482] width 589 height 53
click at [209, 27] on span "Performance Measure Performance Measure" at bounding box center [233, 25] width 149 height 18
click at [1368, 22] on icon "Close" at bounding box center [1367, 23] width 23 height 17
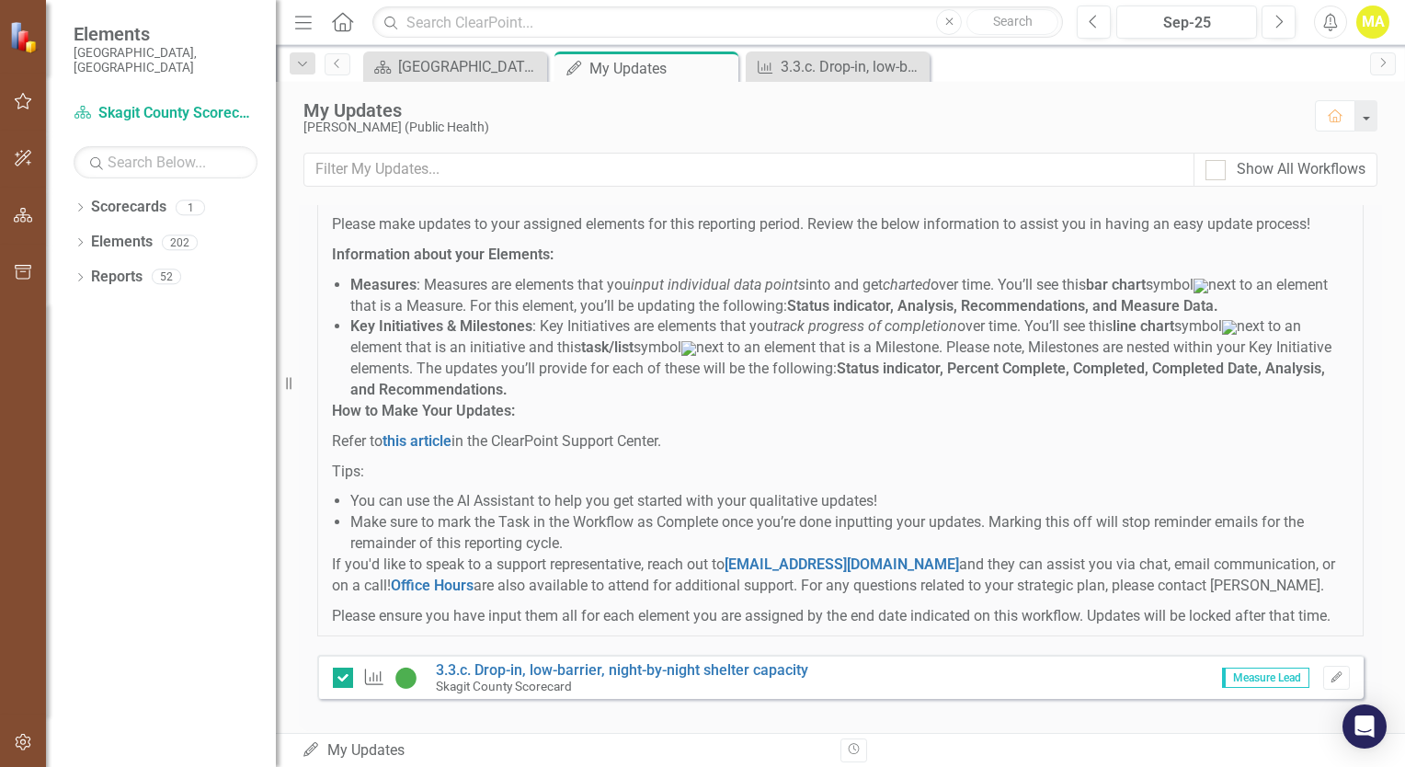
scroll to position [48, 0]
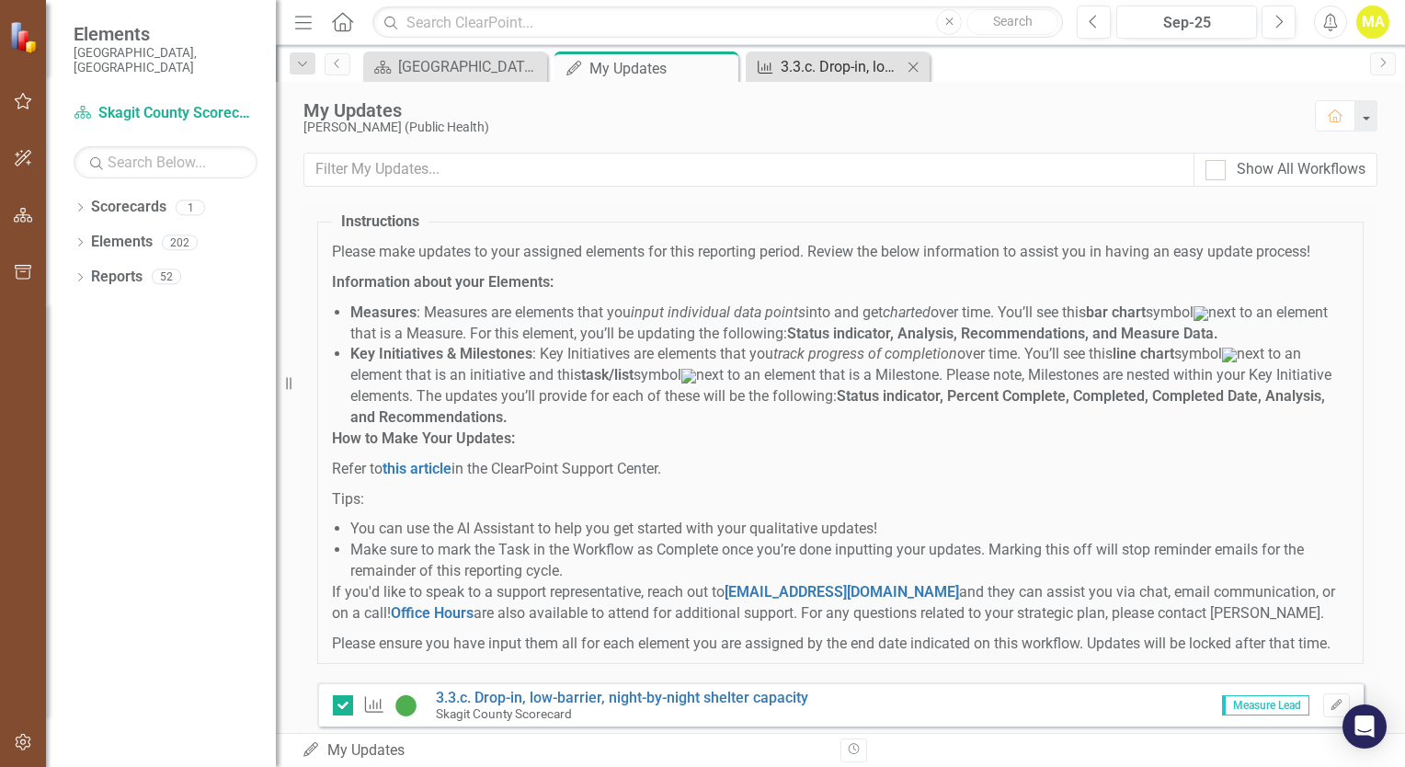
click at [875, 55] on div "3.3.c. Drop-in, low-barrier, night-by-night shelter capacity" at bounding box center [841, 66] width 121 height 23
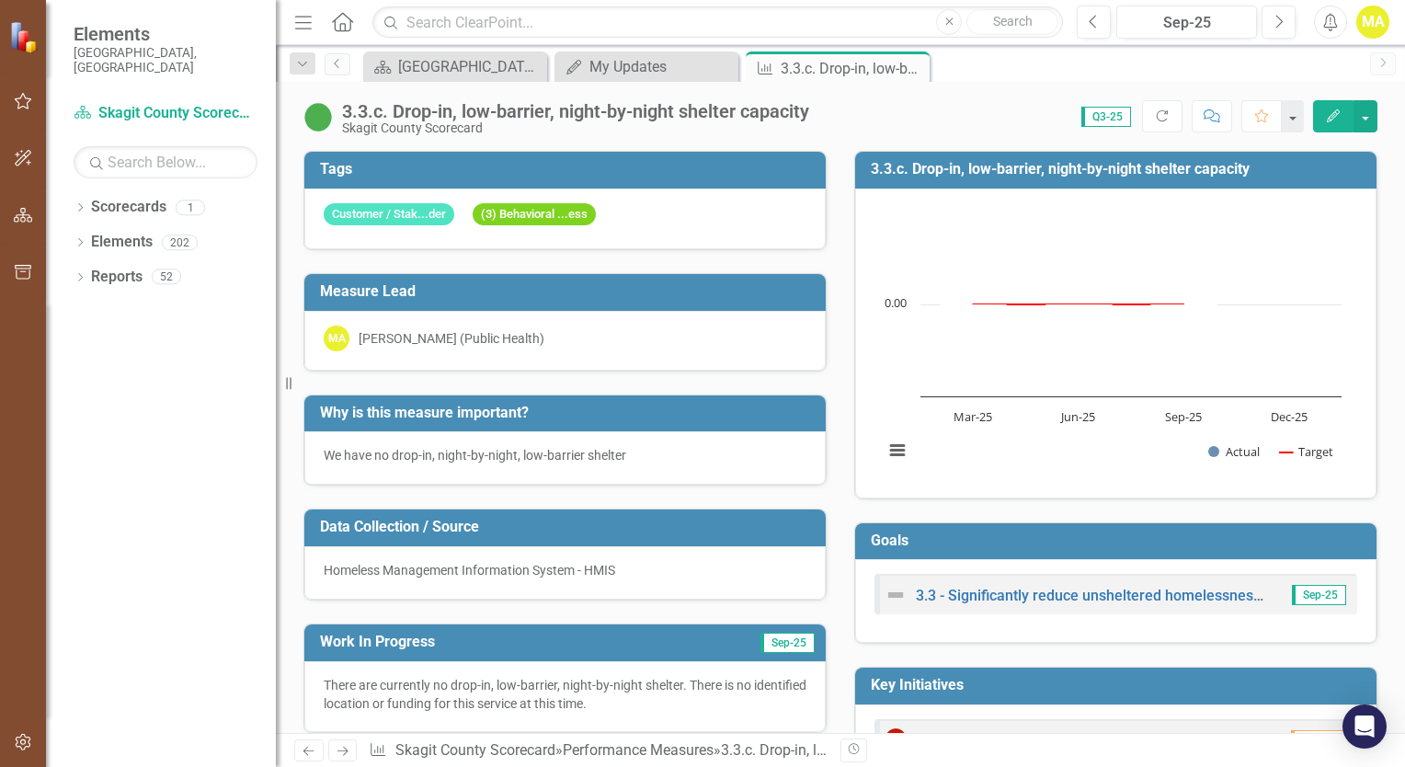
click at [423, 437] on div "We have no drop-in, night-by-night, low-barrier shelter" at bounding box center [564, 457] width 521 height 53
click at [423, 454] on p "We have no drop-in, night-by-night, low-barrier shelter" at bounding box center [565, 455] width 483 height 18
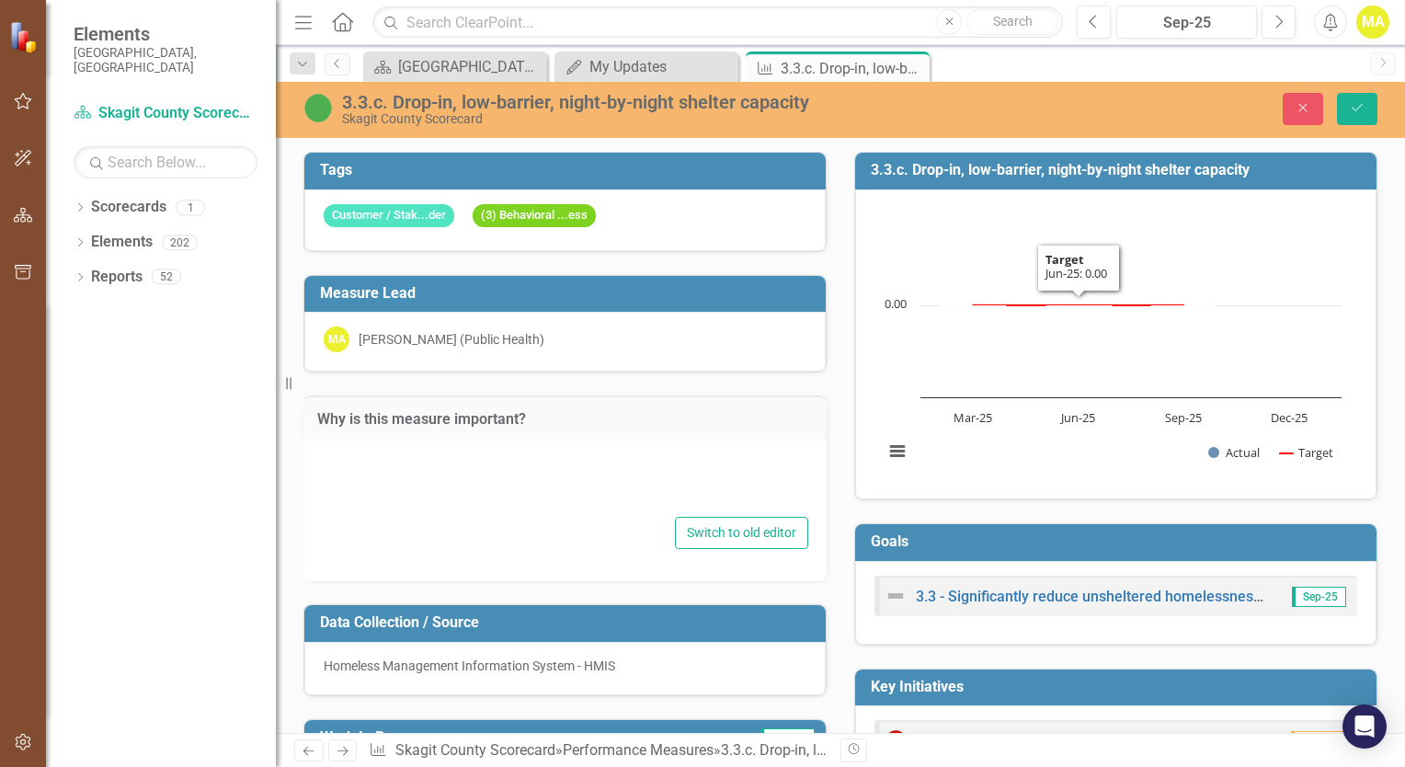
type textarea "<p>We have no drop-in, night-by-night, low-barrier shelter</p>"
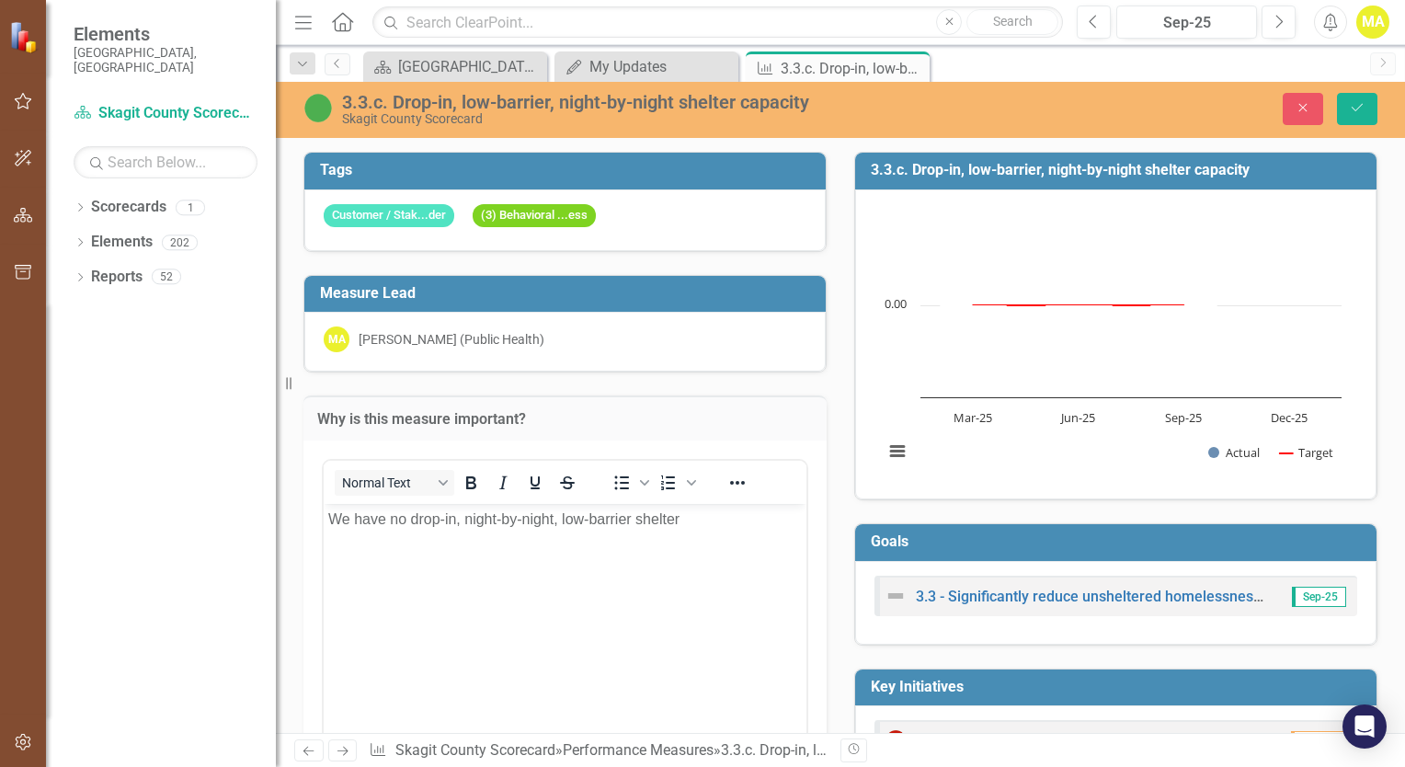
click at [443, 593] on body "We have no drop-in, night-by-night, low-barrier shelter" at bounding box center [565, 641] width 483 height 276
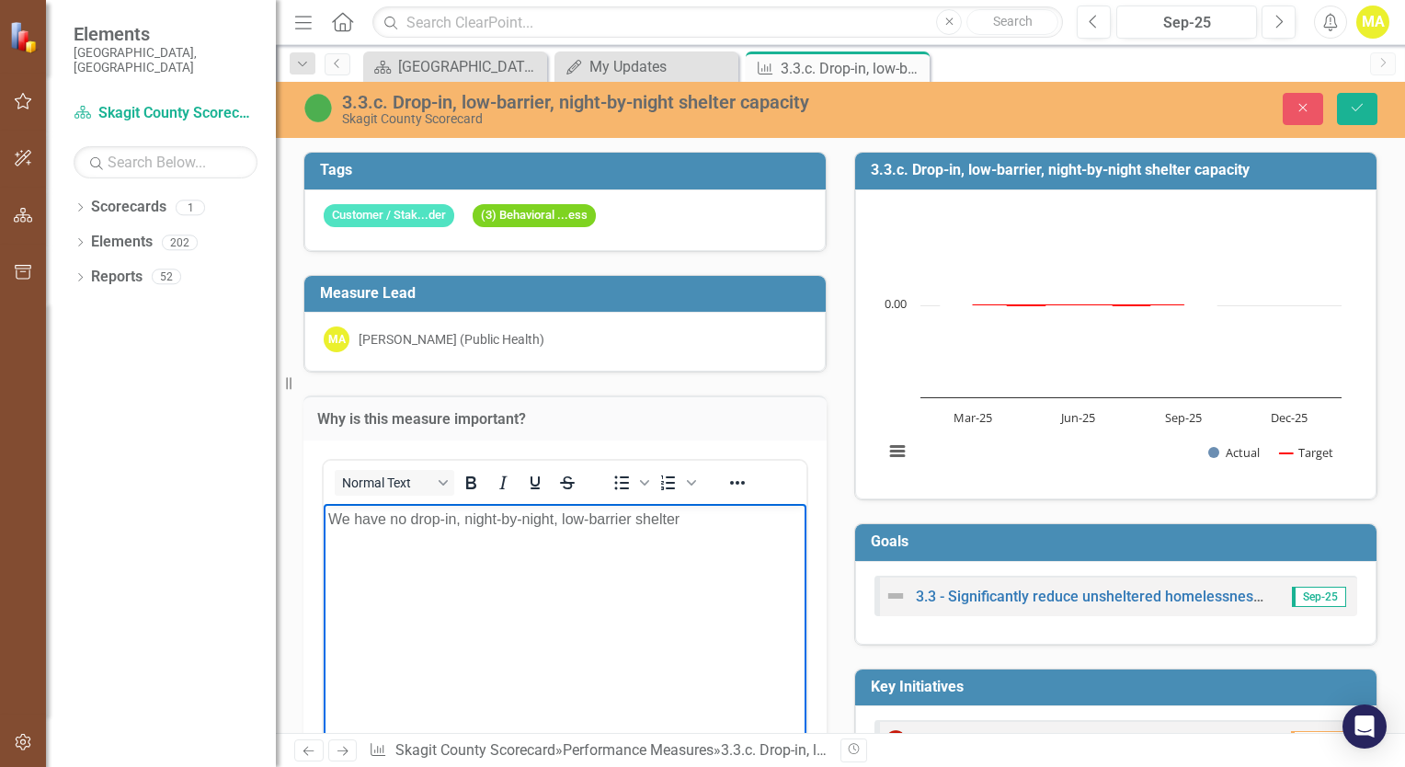
drag, startPoint x: 770, startPoint y: 549, endPoint x: 693, endPoint y: 537, distance: 77.2
click at [693, 537] on body "We have no drop-in, night-by-night, low-barrier shelter" at bounding box center [565, 641] width 483 height 276
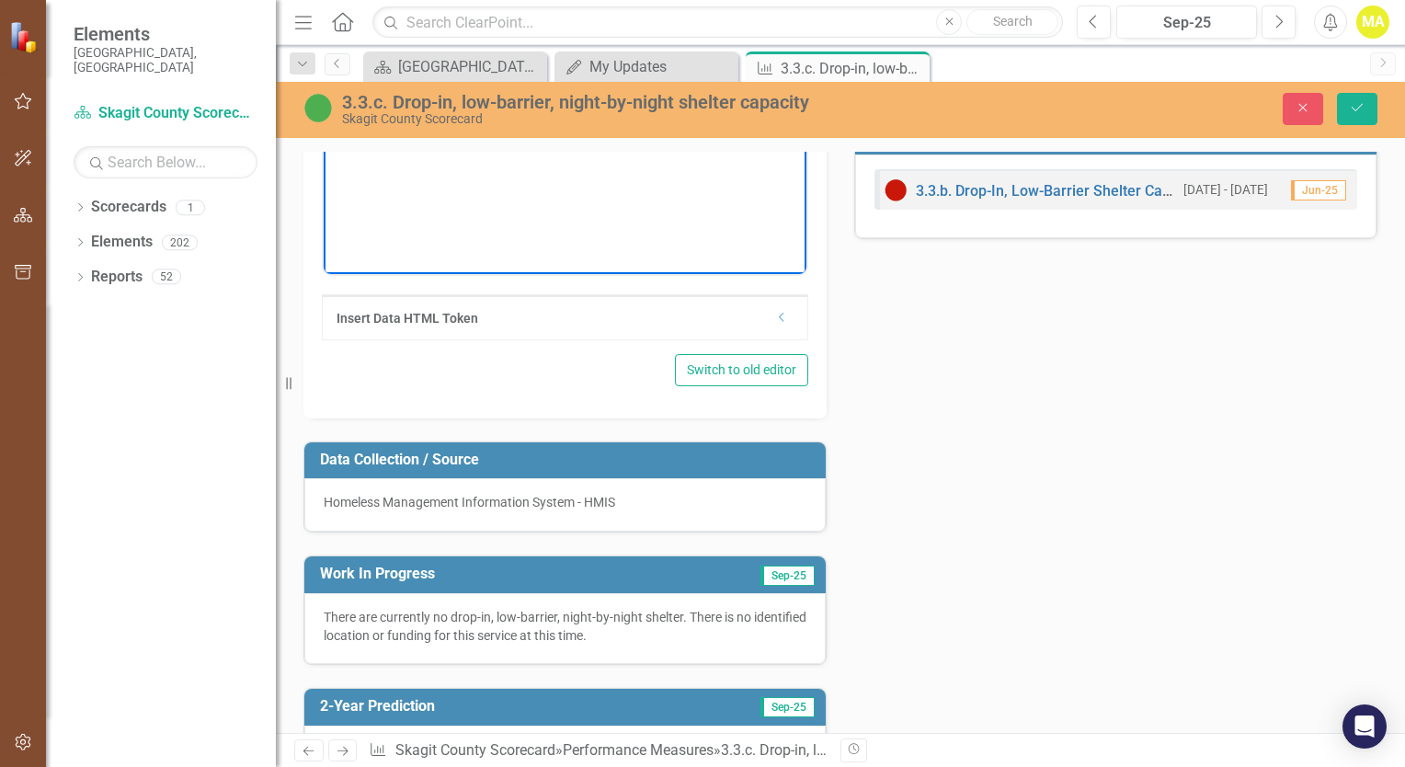
scroll to position [552, 0]
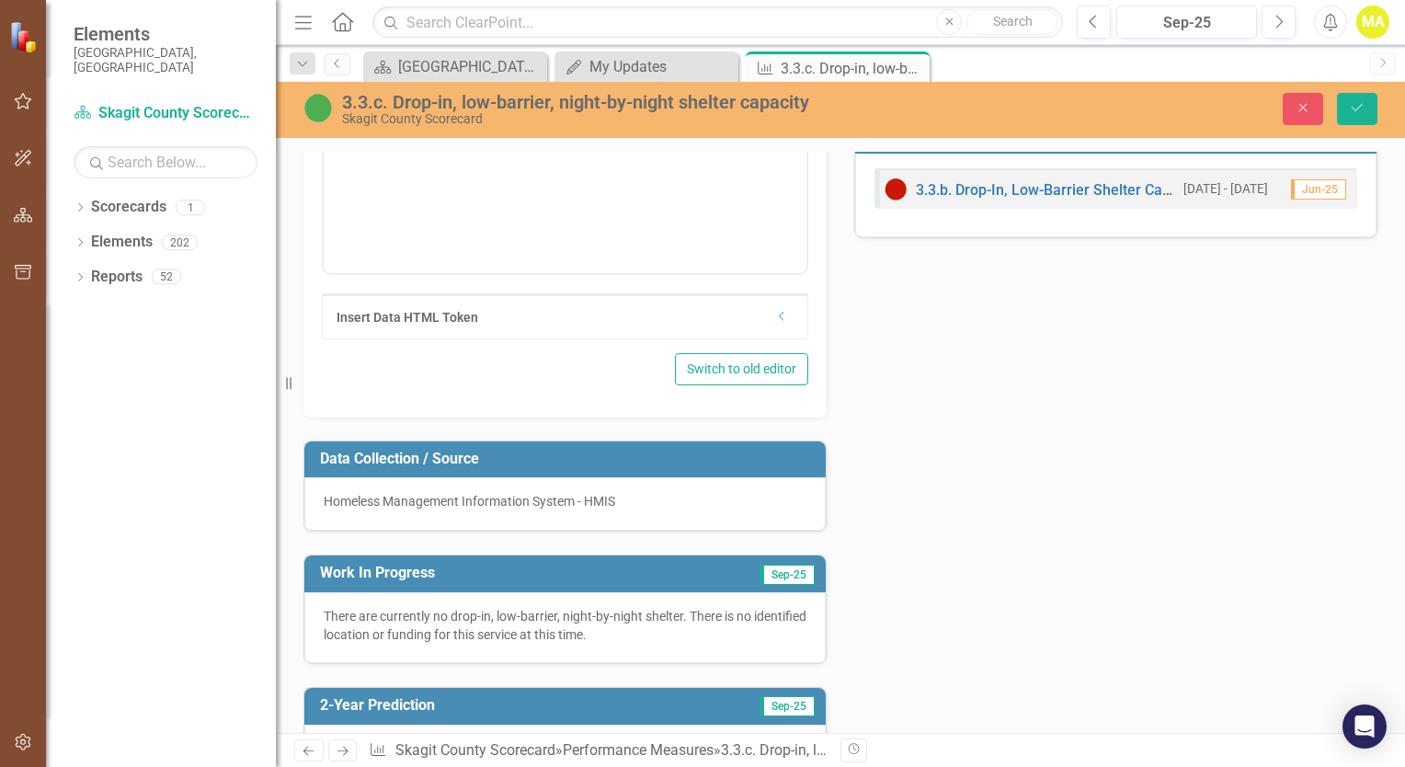
click at [485, 638] on p "There are currently no drop-in, low-barrier, night-by-night shelter. There is n…" at bounding box center [565, 625] width 483 height 37
click at [712, 620] on p "There are currently no drop-in, low-barrier, night-by-night shelter. There is n…" at bounding box center [565, 625] width 483 height 37
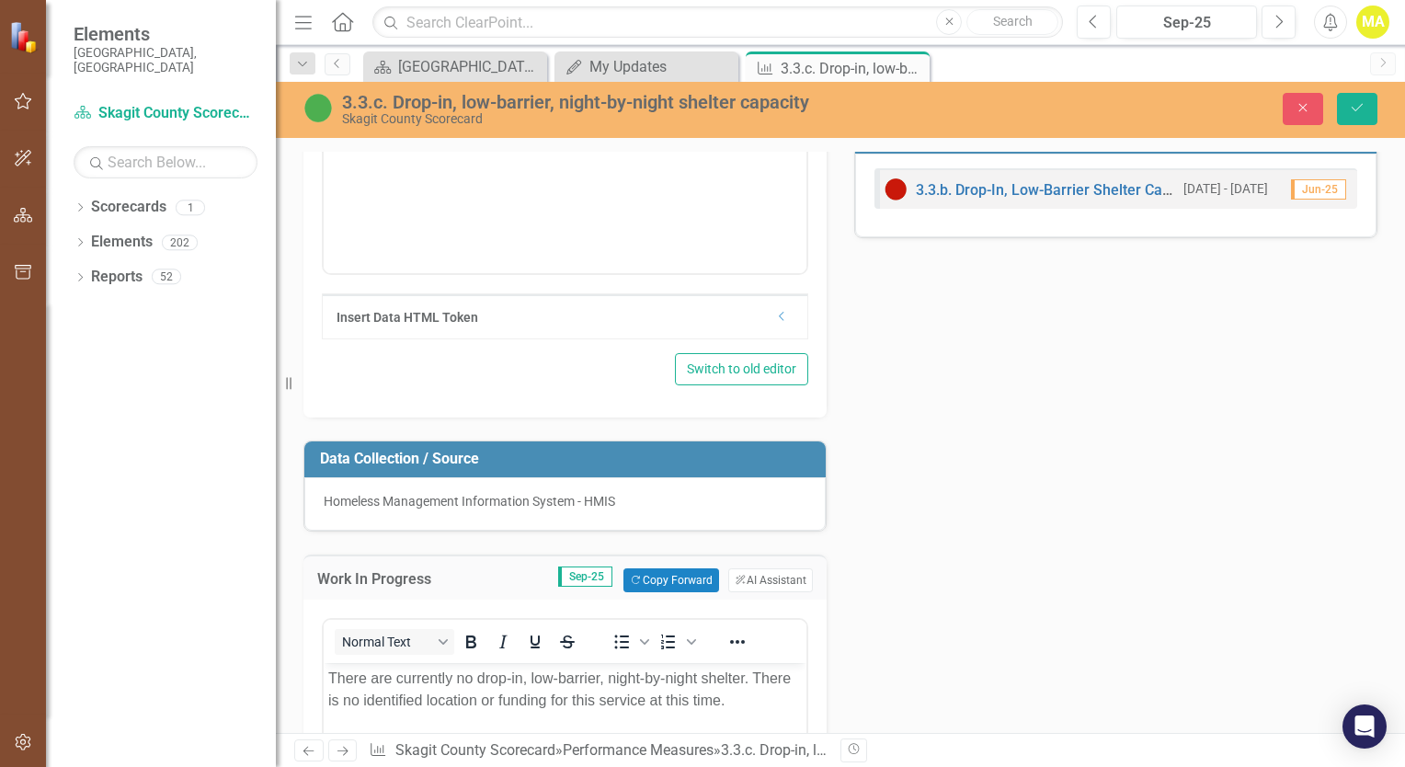
click at [712, 623] on div at bounding box center [737, 641] width 53 height 36
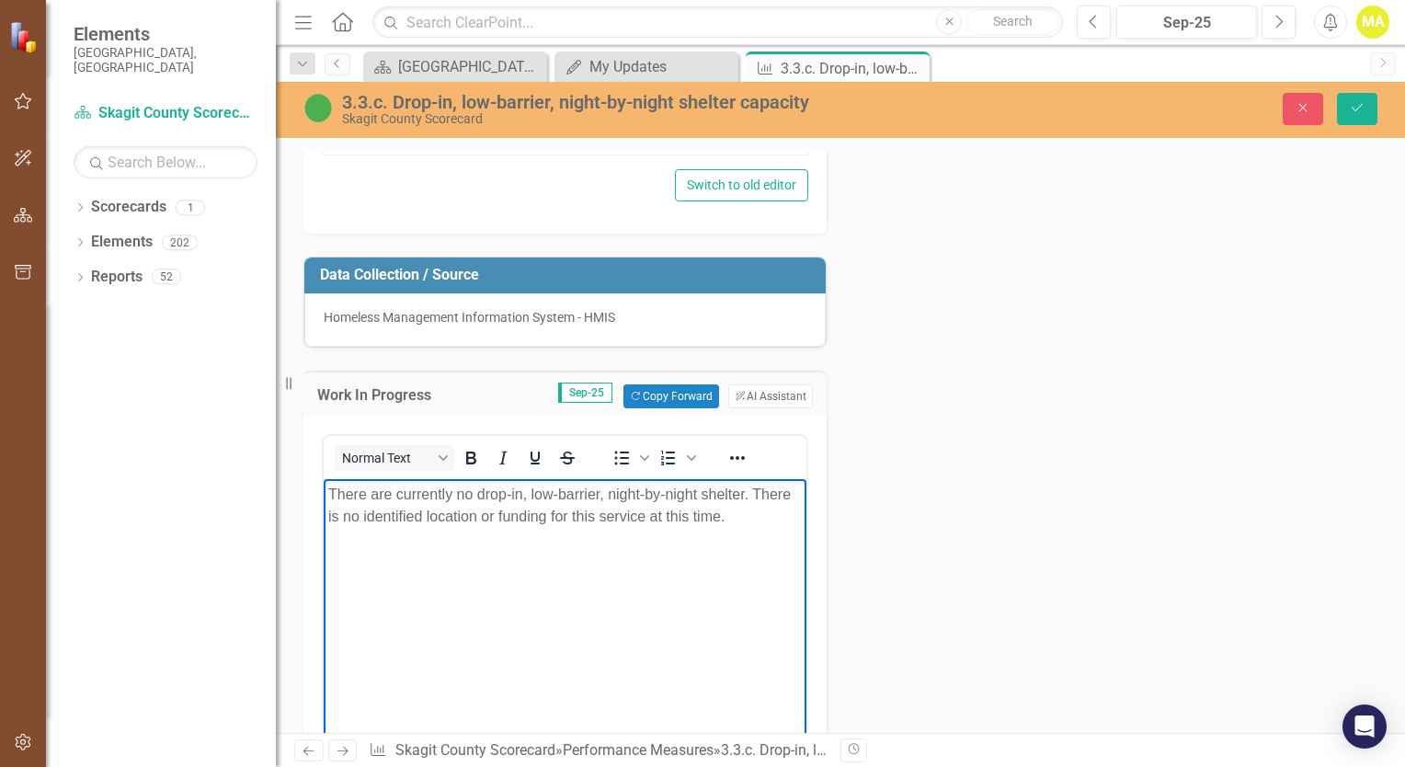
click at [753, 518] on p "There are currently no drop-in, low-barrier, night-by-night shelter. There is n…" at bounding box center [564, 506] width 473 height 44
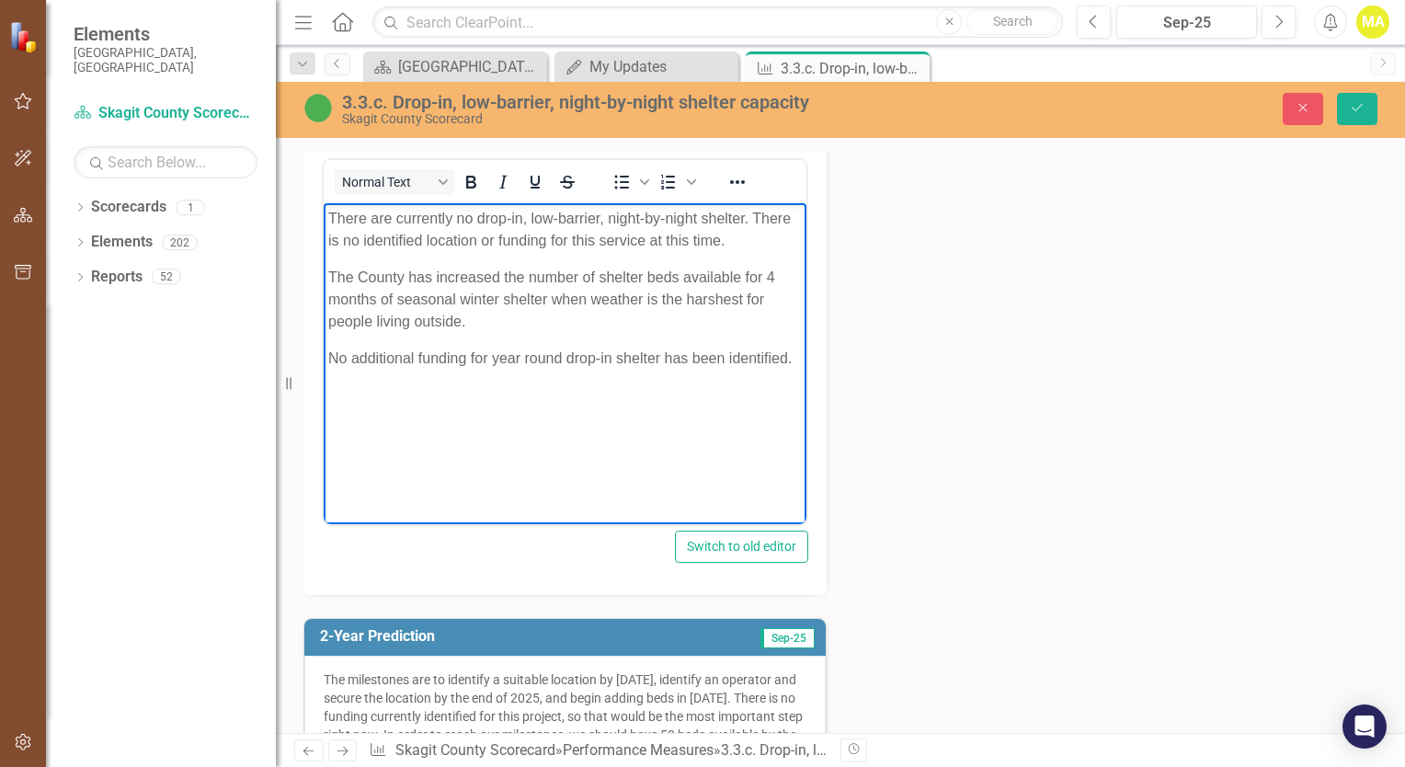
scroll to position [1195, 0]
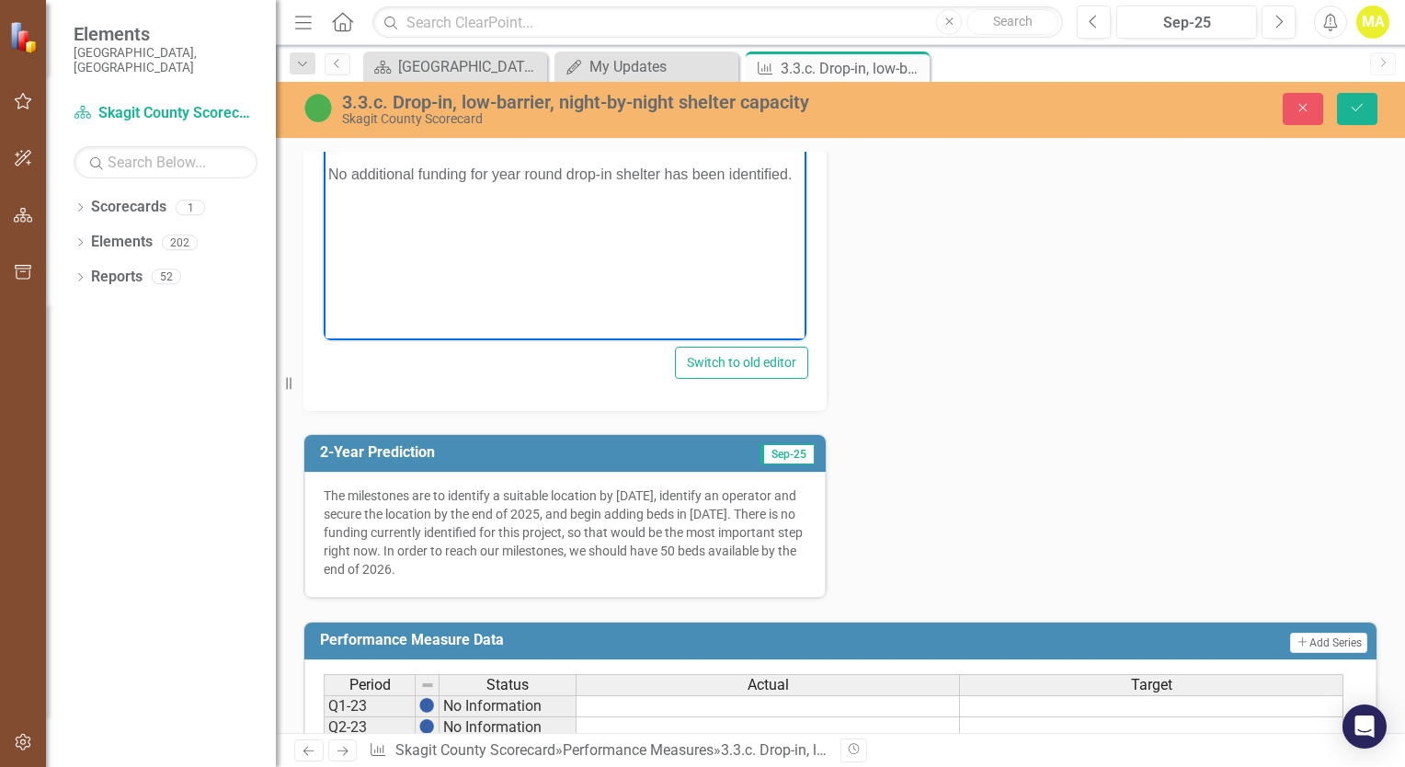
click at [653, 520] on p "The milestones are to identify a suitable location by [DATE], identify an opera…" at bounding box center [565, 532] width 483 height 92
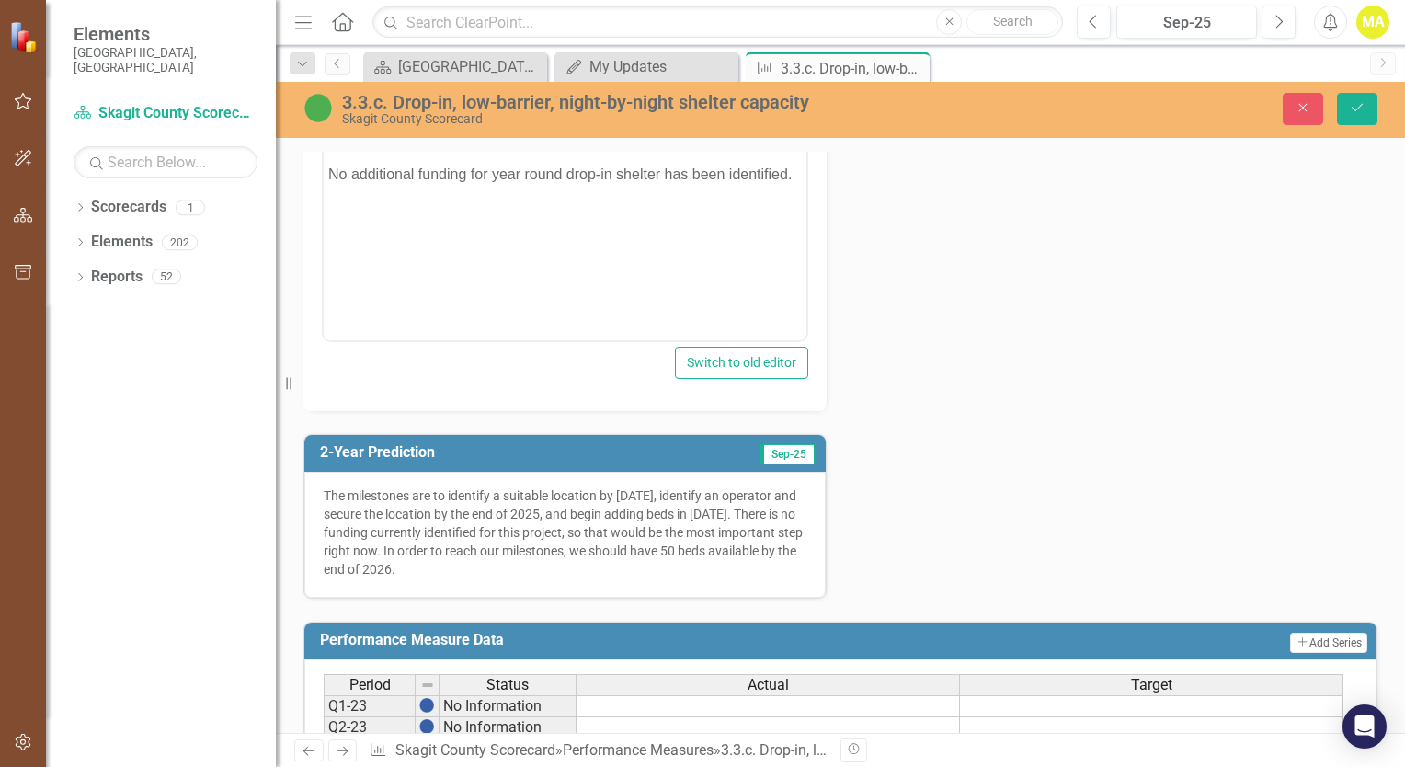
click at [653, 520] on p "The milestones are to identify a suitable location by [DATE], identify an opera…" at bounding box center [565, 532] width 483 height 92
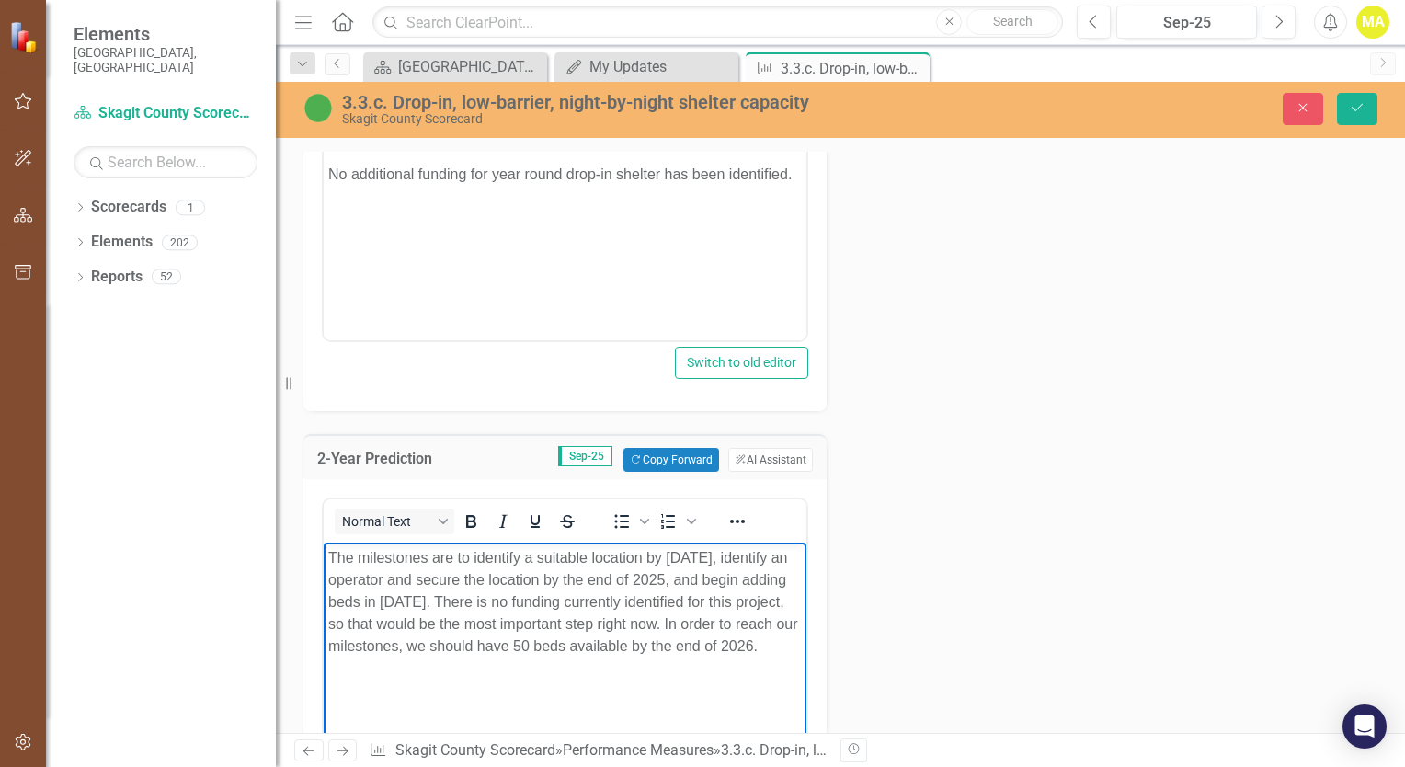
scroll to position [0, 0]
click at [448, 681] on body "The milestones are to identify a suitable location by [DATE], identify an opera…" at bounding box center [565, 680] width 483 height 276
drag, startPoint x: 434, startPoint y: 680, endPoint x: 417, endPoint y: 674, distance: 17.8
click at [417, 674] on body "The milestones are to identify a suitable location by [DATE], identify an opera…" at bounding box center [565, 680] width 483 height 276
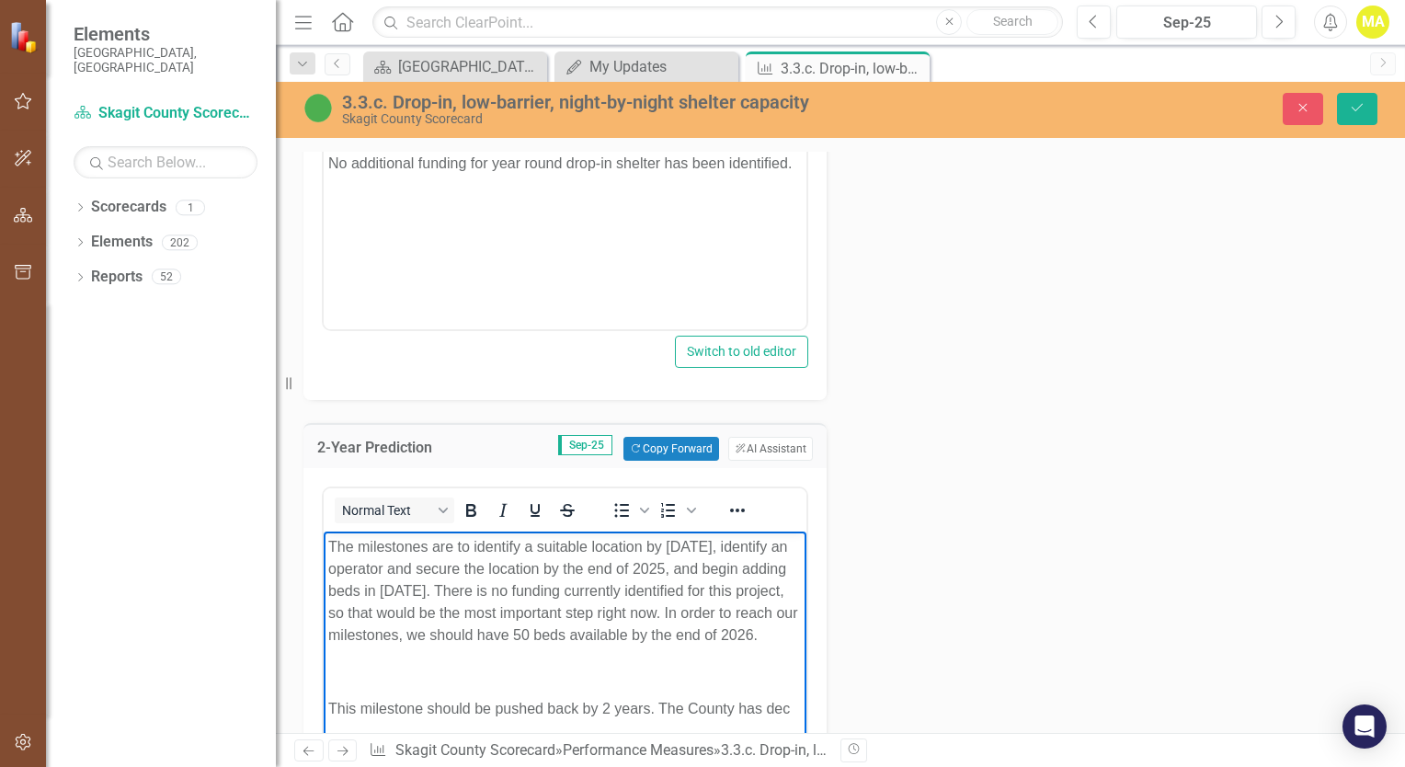
scroll to position [1228, 0]
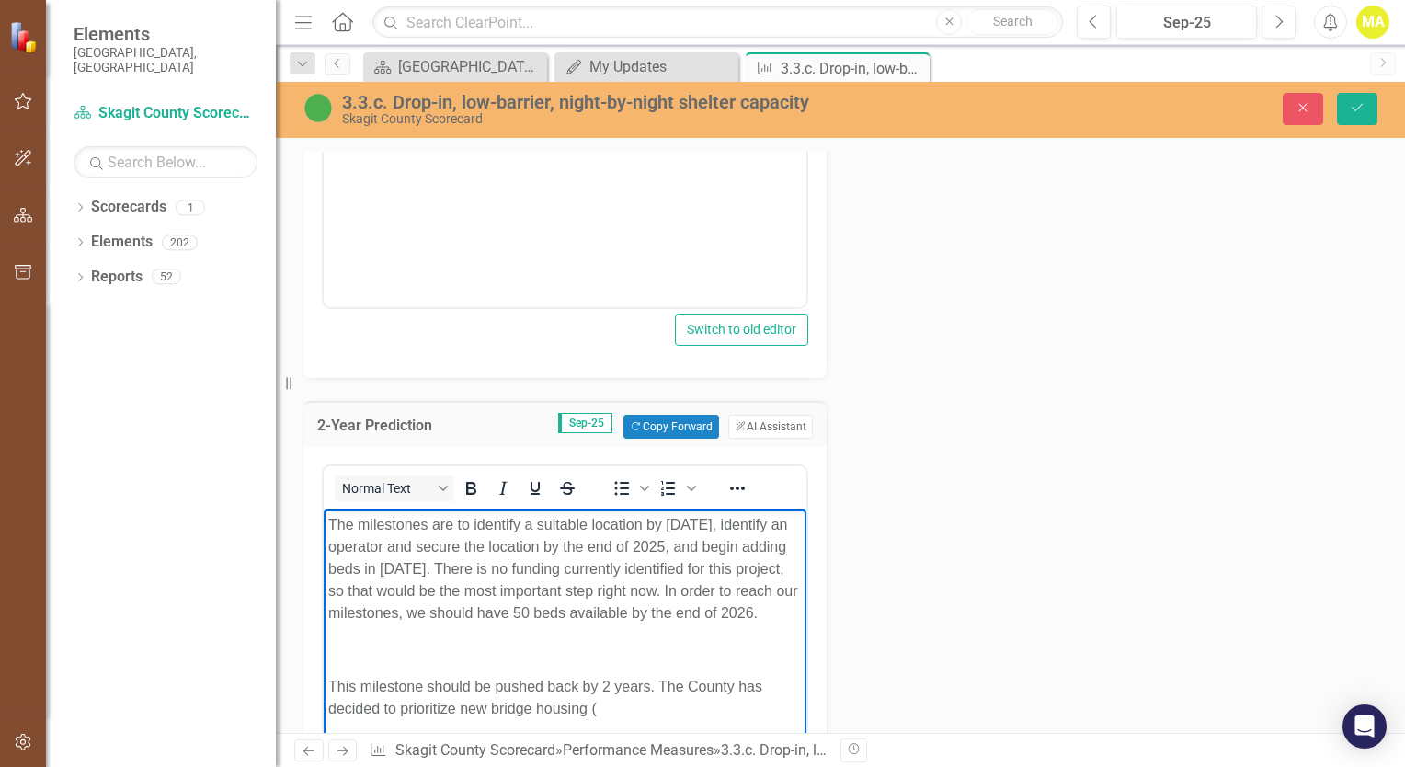
click at [633, 720] on p "This milestone should be pushed back by 2 years. The County has decided to prio…" at bounding box center [564, 698] width 473 height 44
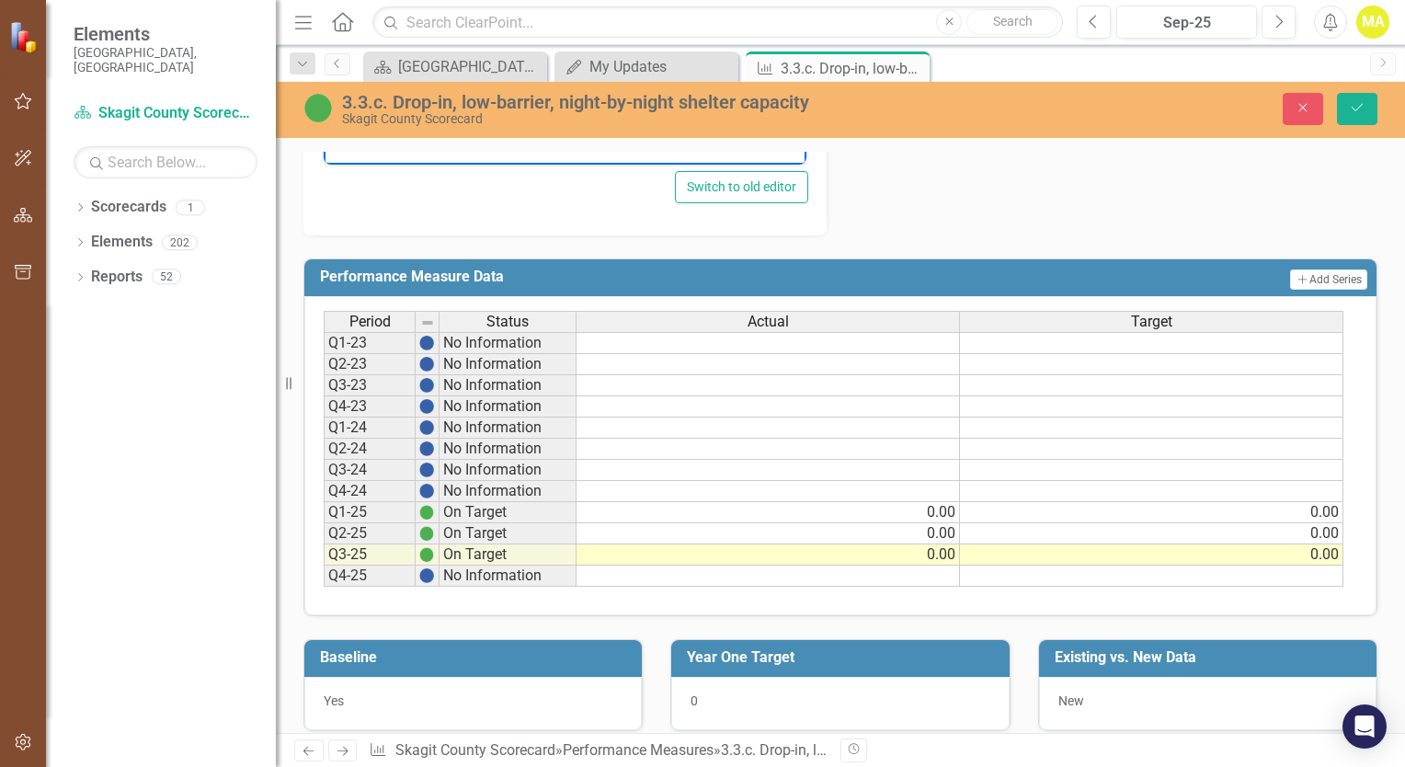
scroll to position [1902, 0]
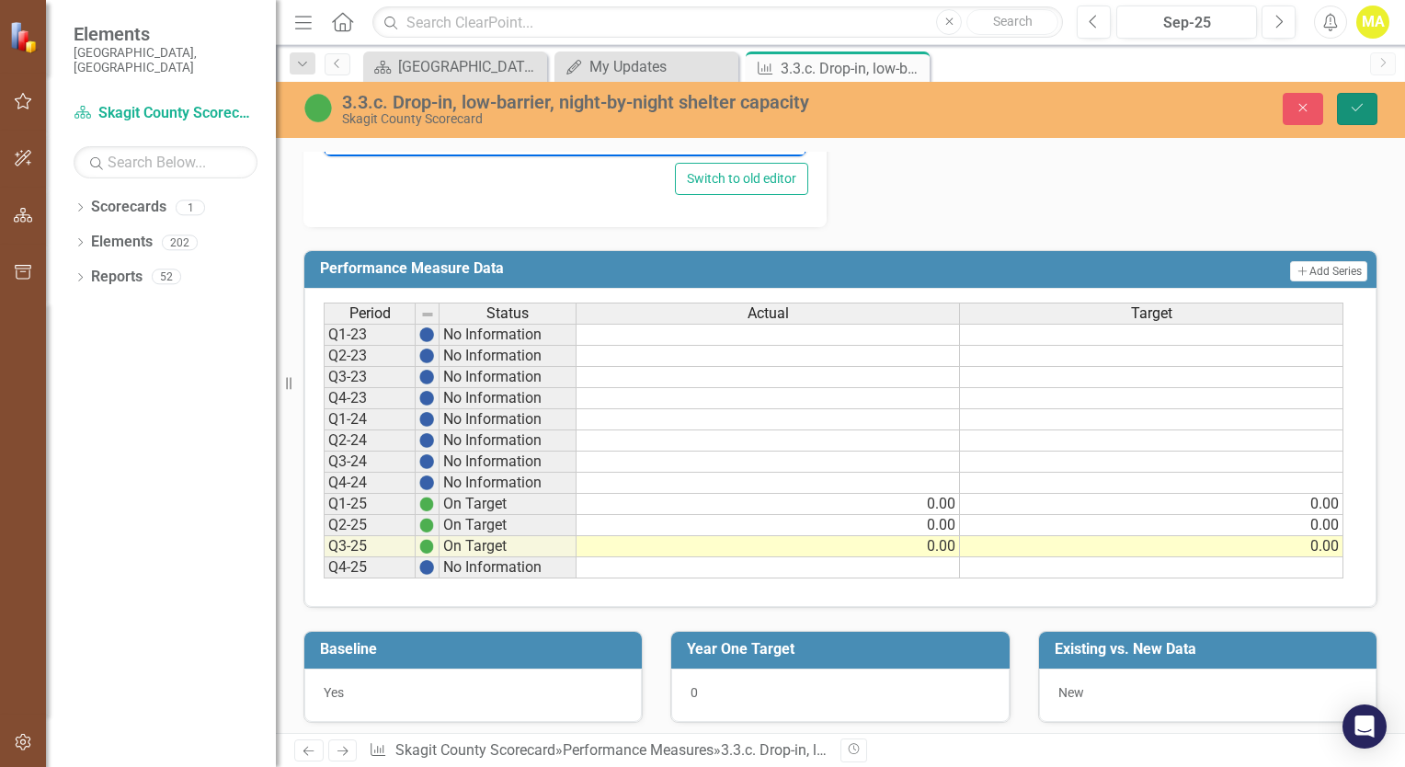
click at [1353, 112] on icon "Save" at bounding box center [1357, 107] width 17 height 13
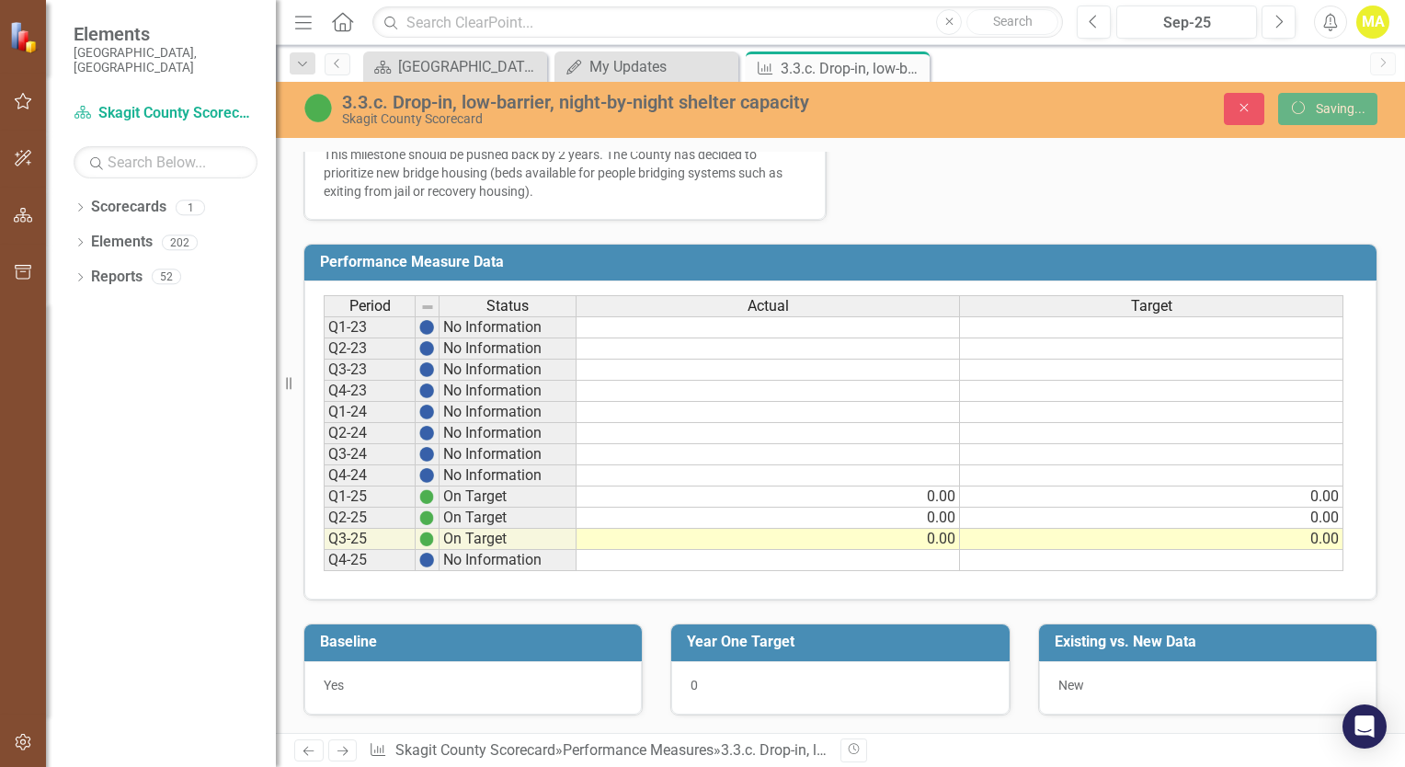
scroll to position [853, 0]
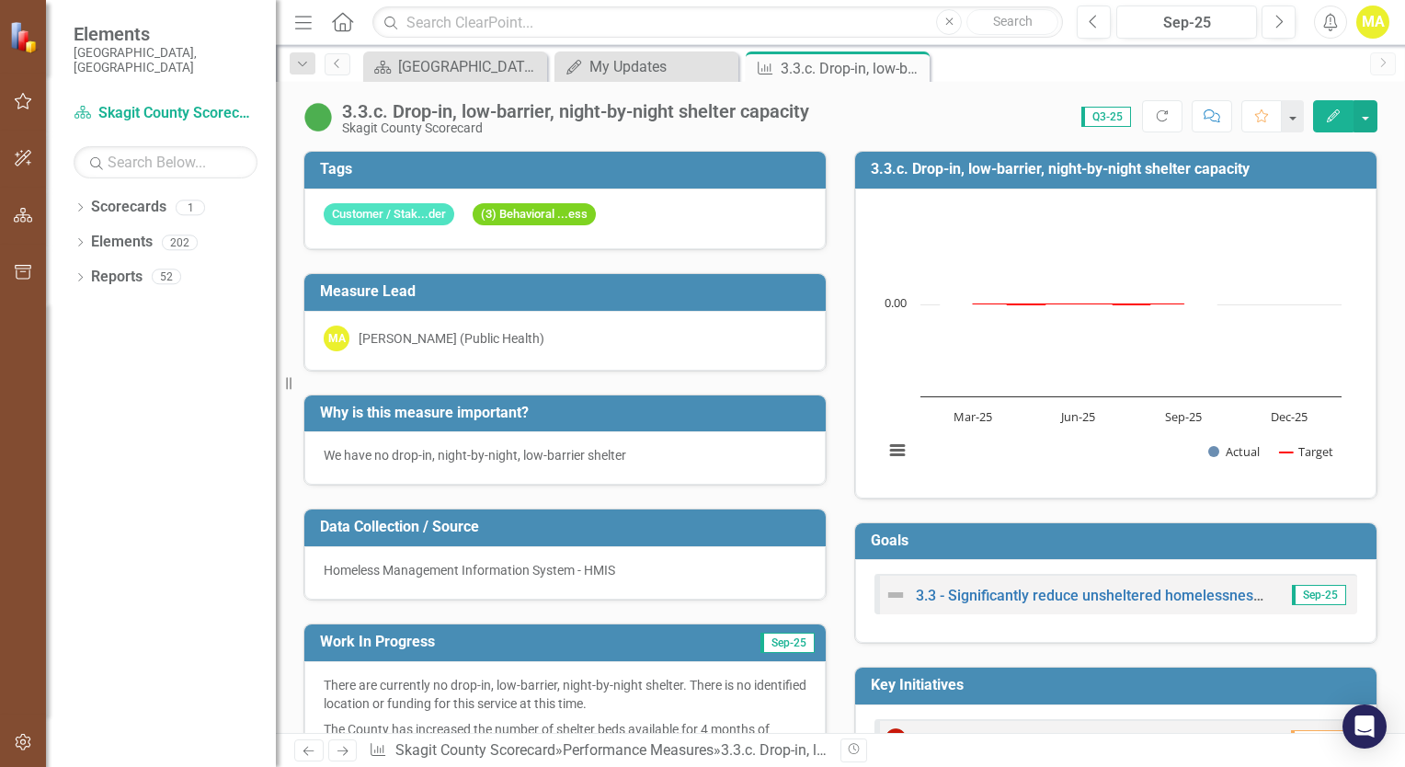
click at [551, 450] on p "We have no drop-in, night-by-night, low-barrier shelter" at bounding box center [565, 455] width 483 height 18
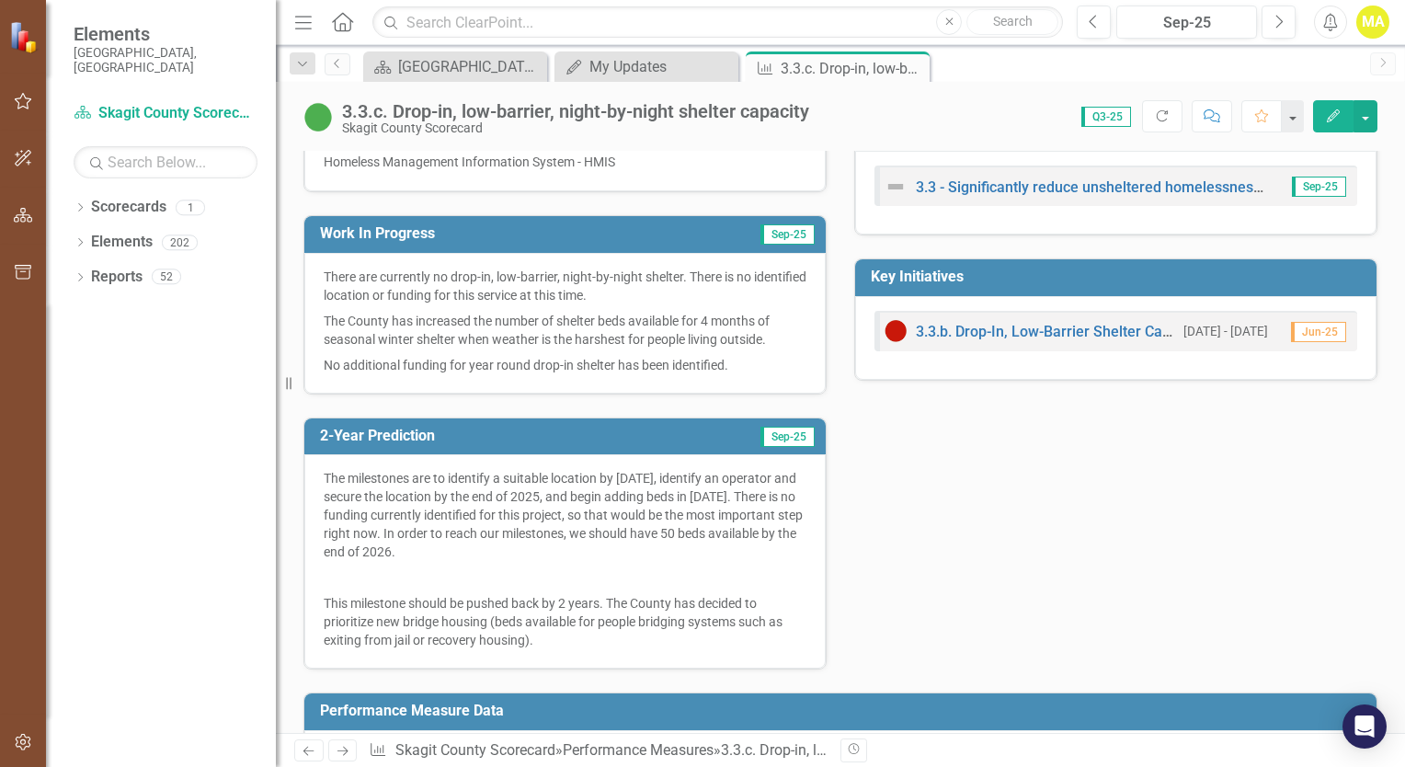
scroll to position [552, 0]
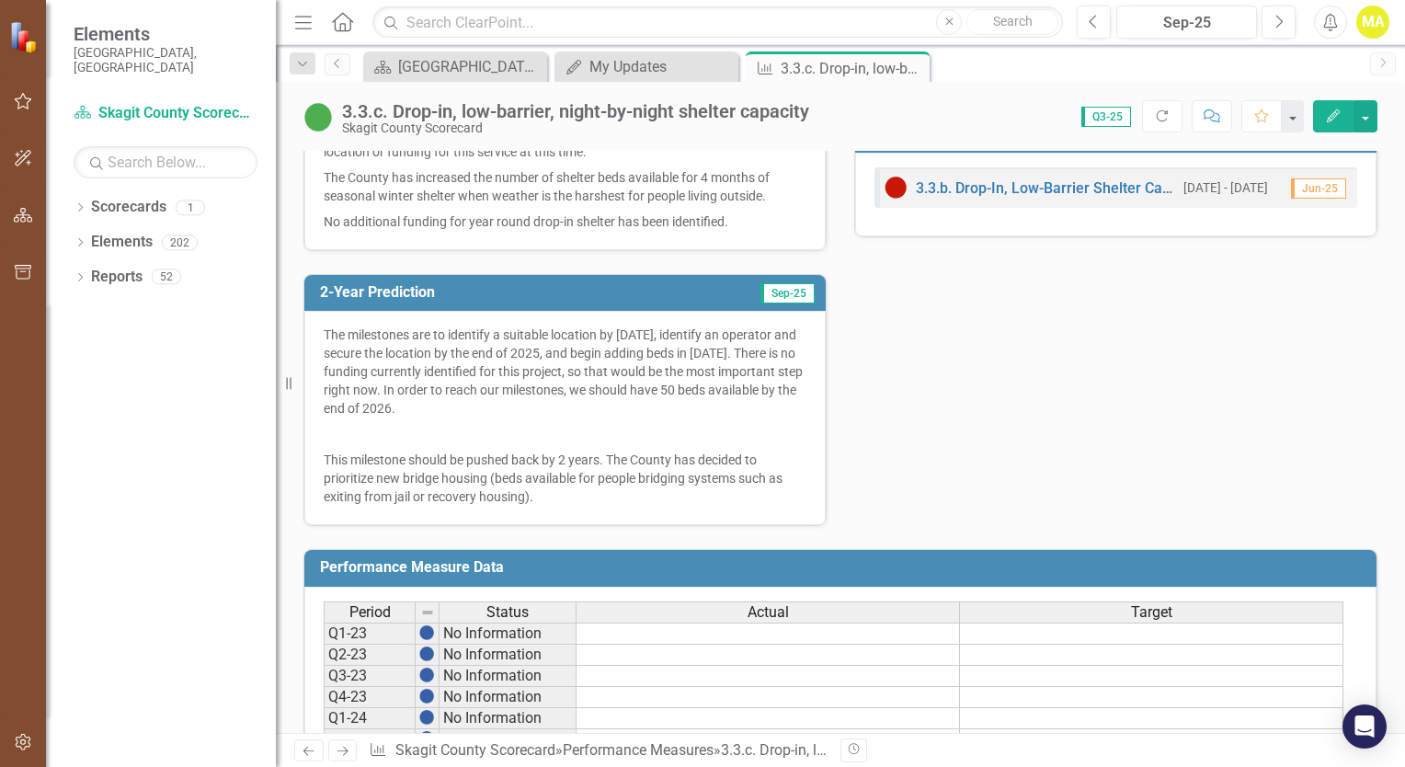
click at [909, 469] on div "Tags Customer / Stak...der (3) Behavioral ...ess Measure Lead MA [PERSON_NAME] …" at bounding box center [840, 51] width 1101 height 950
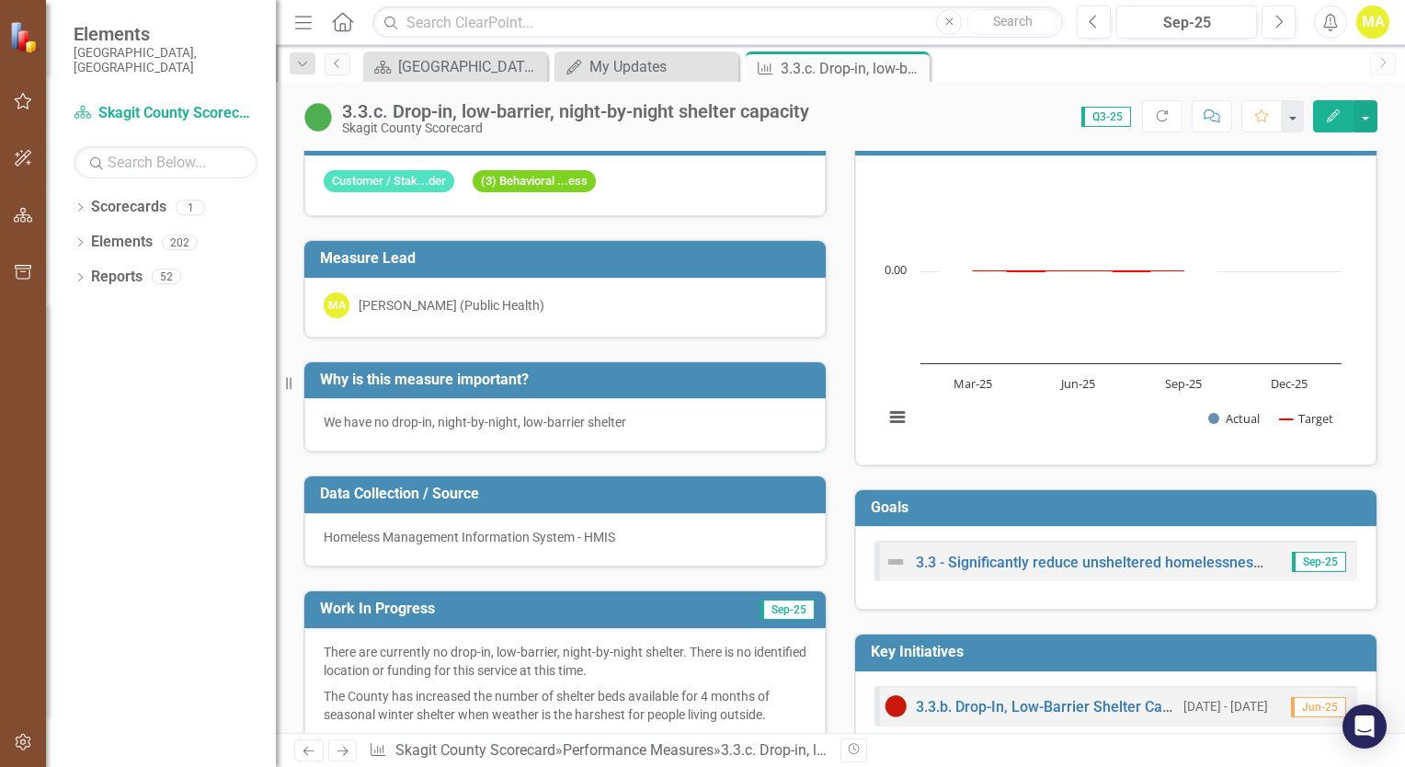
scroll to position [0, 0]
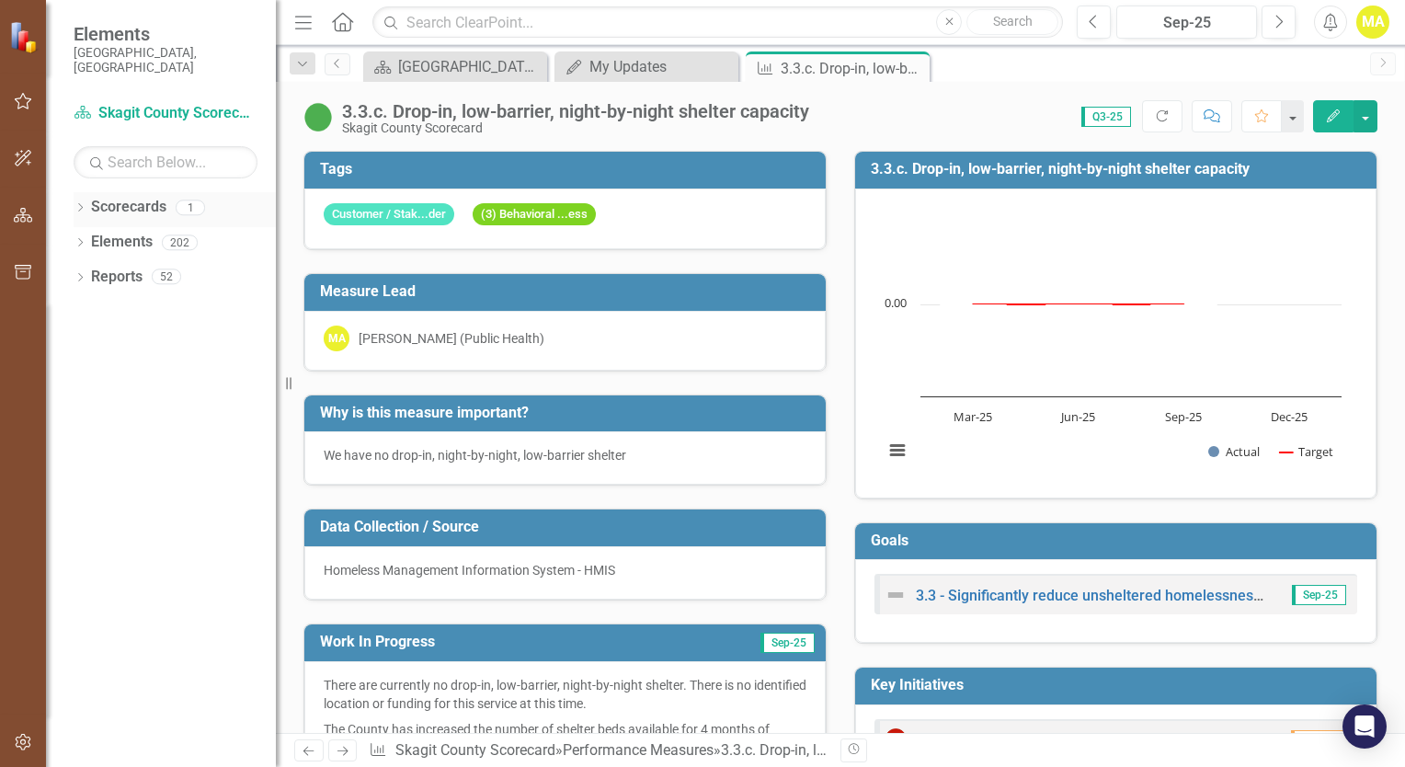
click at [140, 199] on link "Scorecards" at bounding box center [128, 207] width 75 height 21
click at [141, 197] on link "Scorecards" at bounding box center [128, 207] width 75 height 21
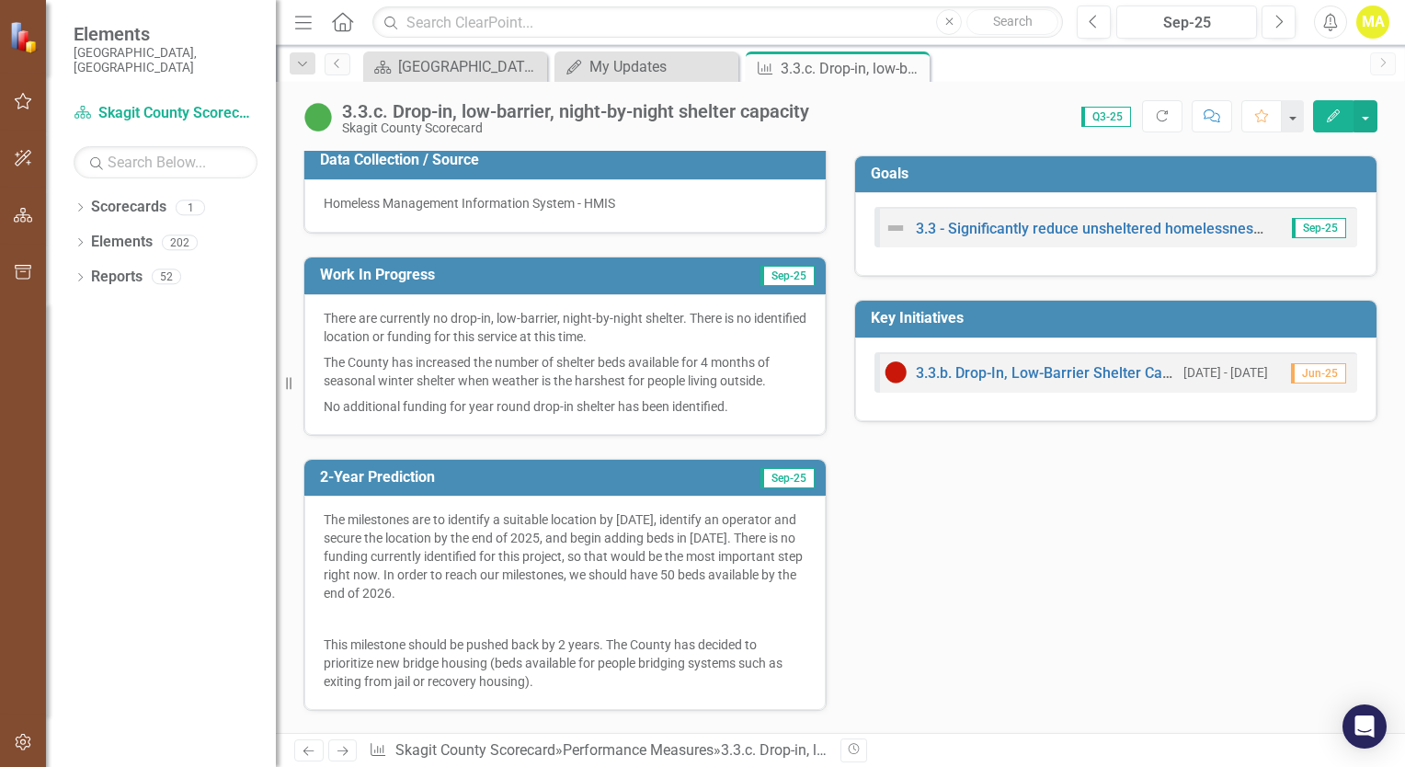
scroll to position [368, 0]
click at [487, 675] on p "This milestone should be pushed back by 2 years. The County has decided to prio…" at bounding box center [565, 660] width 483 height 59
click at [577, 670] on p "This milestone should be pushed back by 2 years. The County has decided to prio…" at bounding box center [565, 660] width 483 height 59
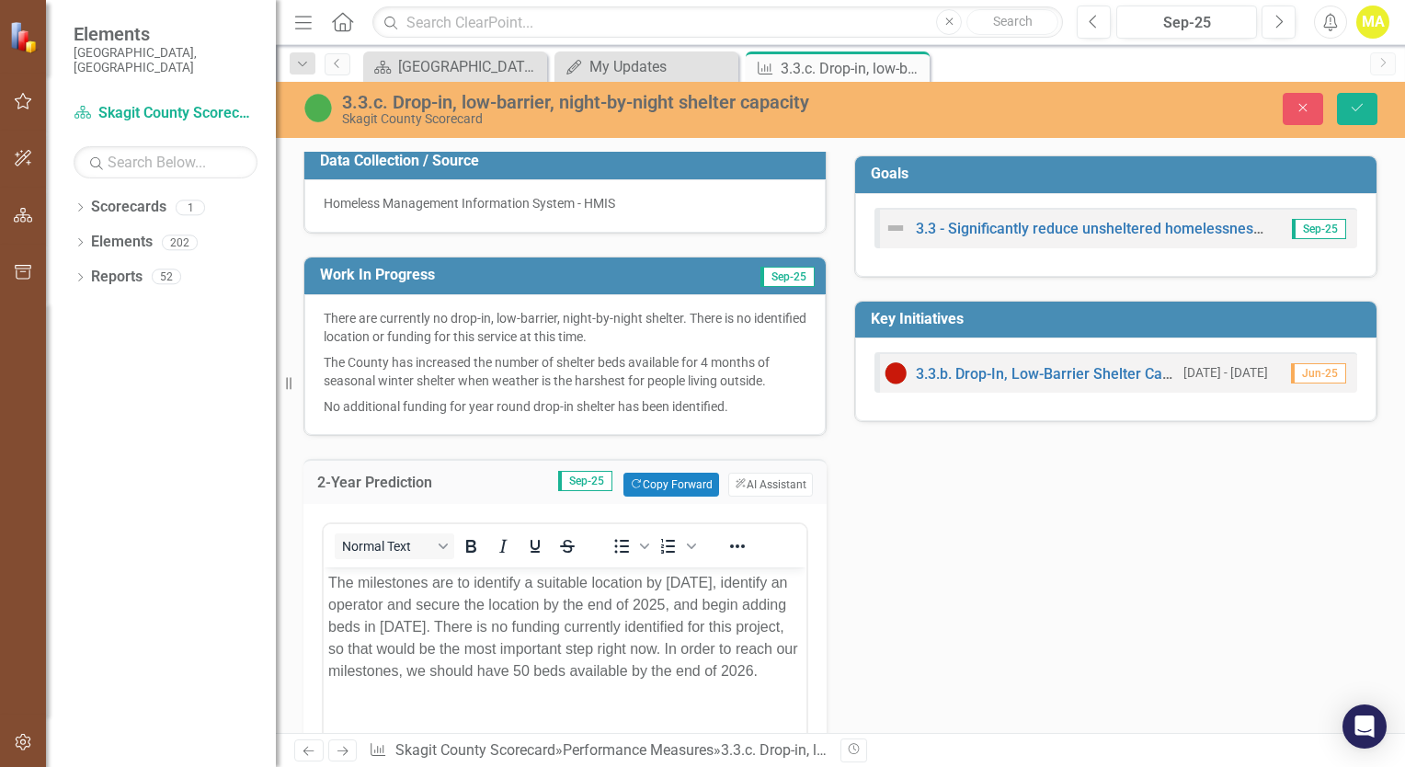
scroll to position [0, 0]
click at [601, 711] on body "The milestones are to identify a suitable location by [DATE], identify an opera…" at bounding box center [565, 704] width 483 height 276
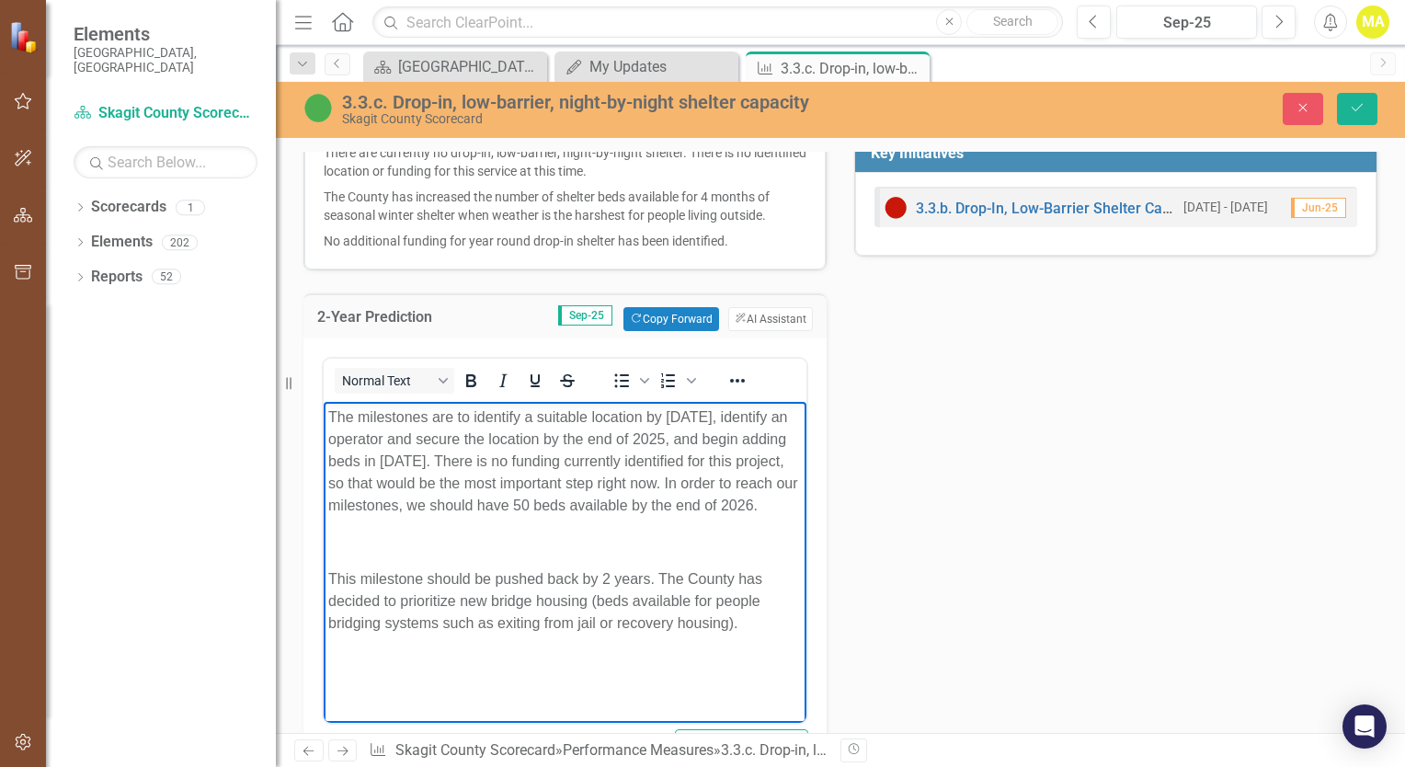
scroll to position [736, 0]
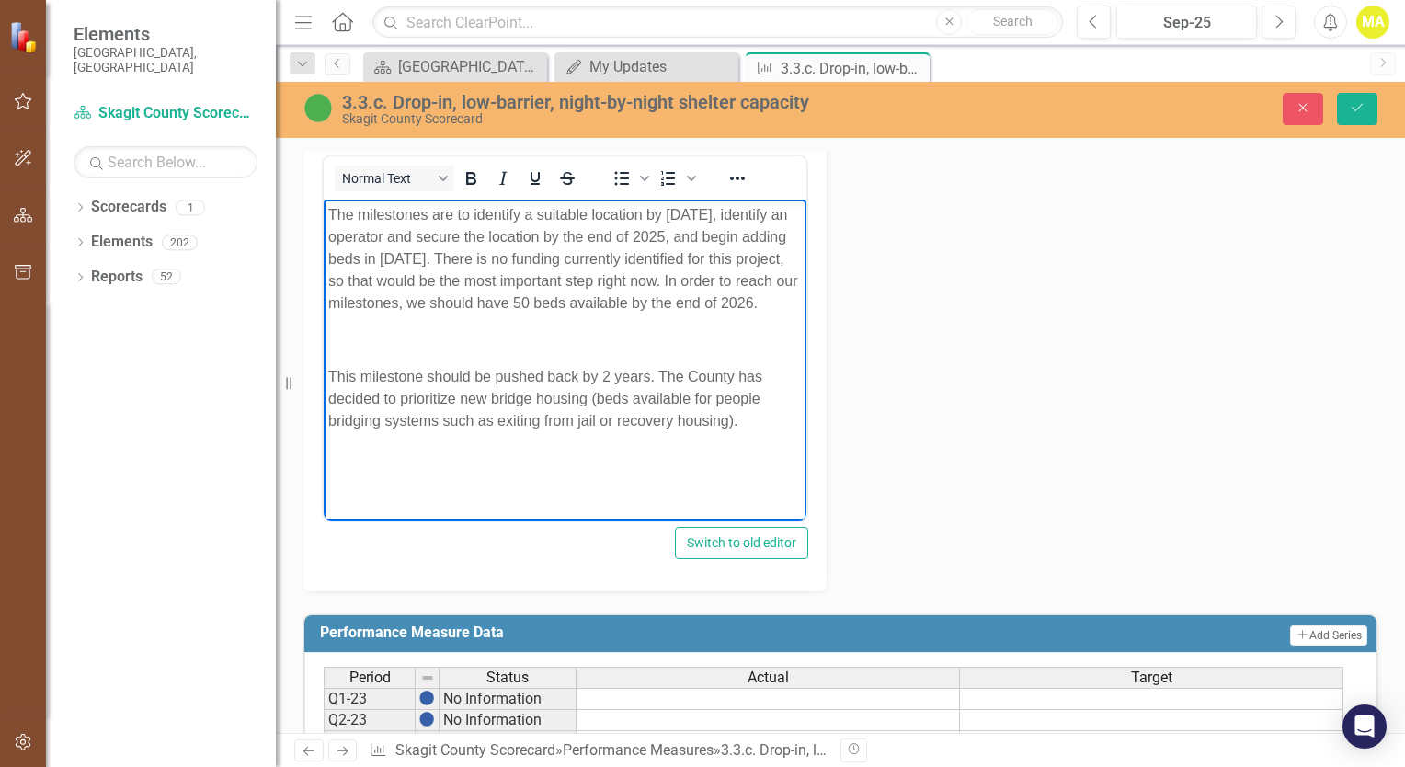
click at [757, 431] on p "This milestone should be pushed back by 2 years. The County has decided to prio…" at bounding box center [564, 398] width 473 height 66
